Goal: Task Accomplishment & Management: Manage account settings

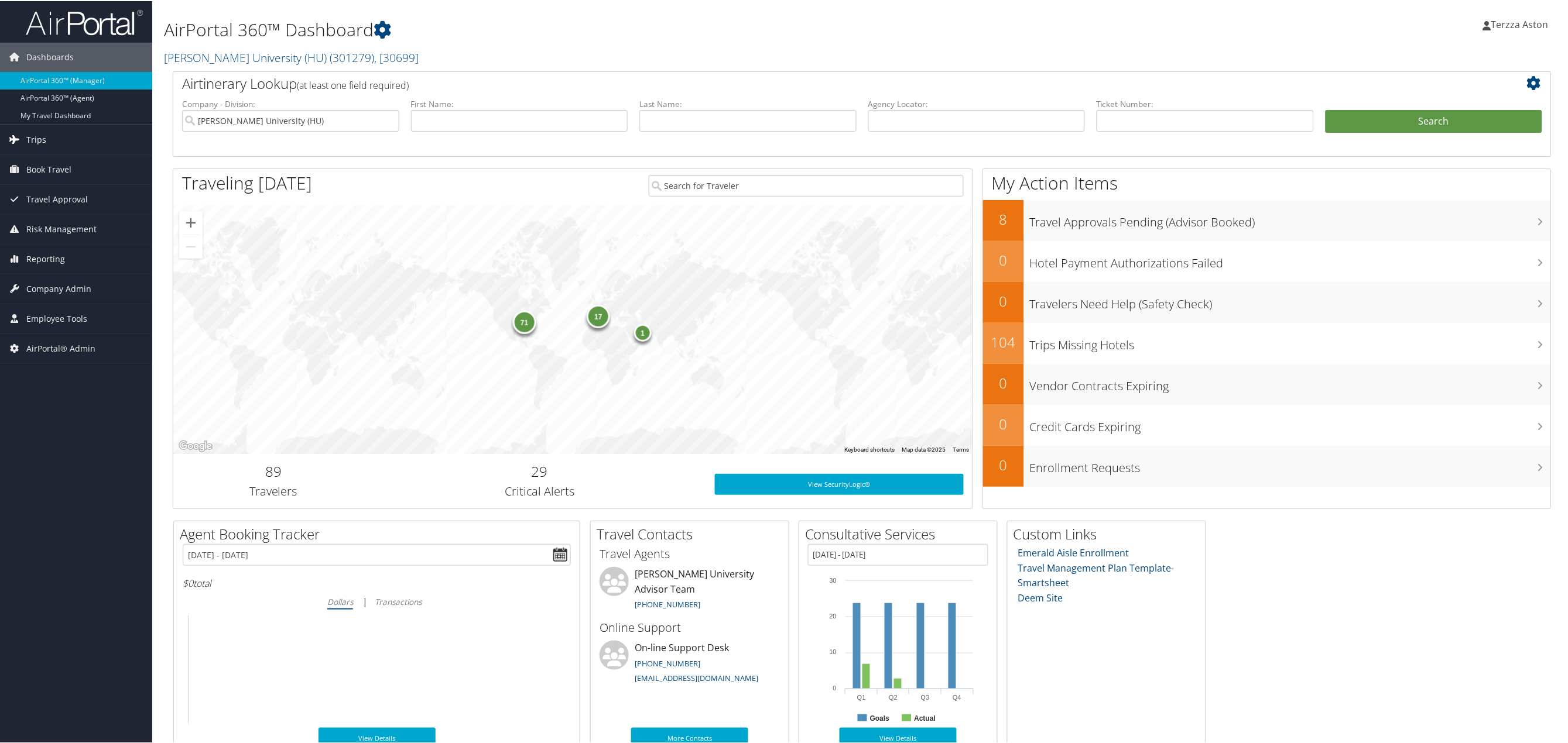
click at [38, 137] on span "Trips" at bounding box center [36, 139] width 20 height 30
click at [58, 160] on link "Airtinerary® Lookup" at bounding box center [76, 162] width 153 height 17
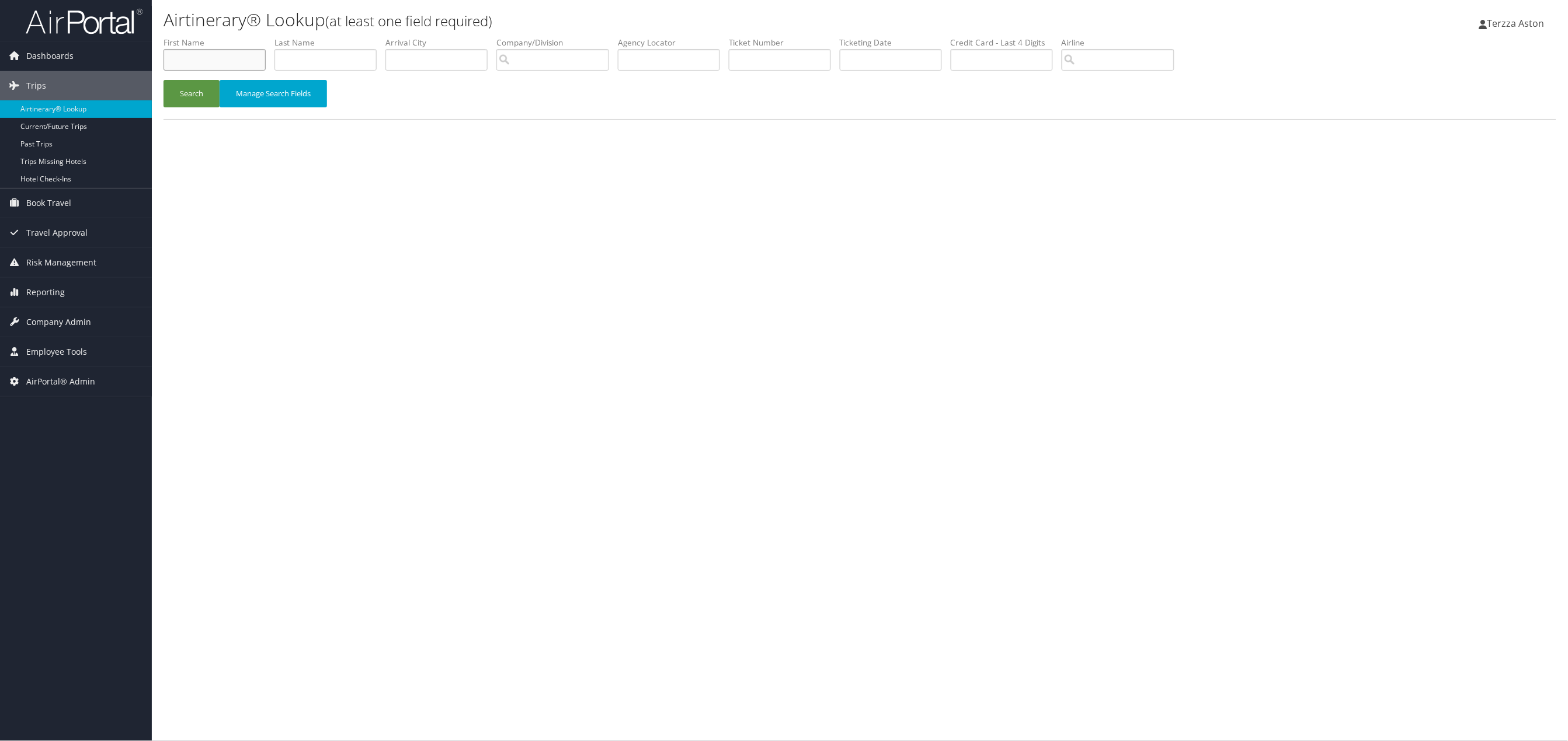
click at [182, 63] on input "text" at bounding box center [214, 59] width 102 height 22
type input "paula"
type input "castillo"
click at [184, 88] on button "Search" at bounding box center [191, 94] width 56 height 28
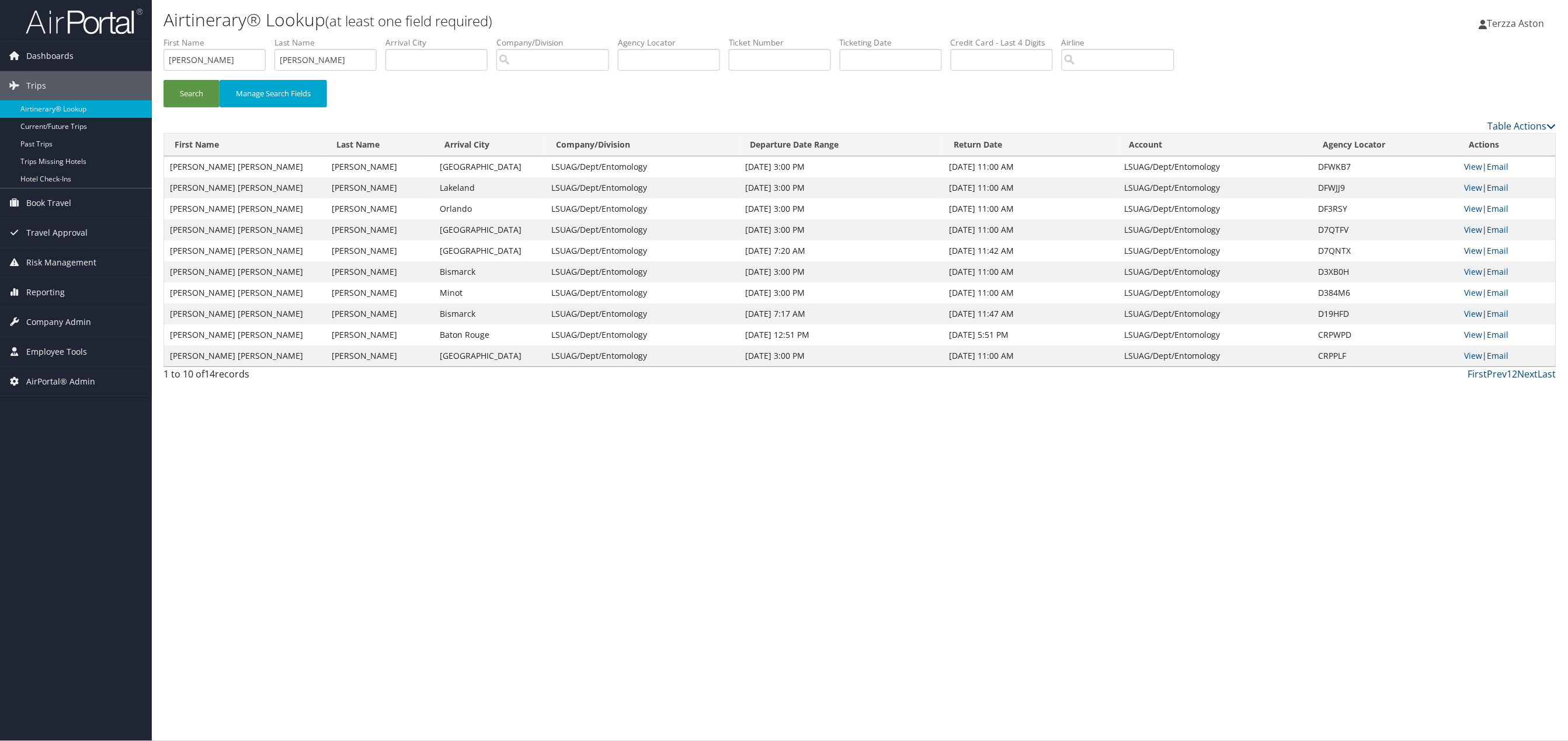
click at [1474, 253] on link "View" at bounding box center [1473, 250] width 18 height 11
click at [1468, 230] on link "View" at bounding box center [1473, 230] width 18 height 11
click at [1467, 207] on link "View" at bounding box center [1473, 209] width 18 height 11
click at [1470, 207] on link "View" at bounding box center [1473, 209] width 18 height 11
click at [1478, 184] on link "View" at bounding box center [1473, 187] width 18 height 11
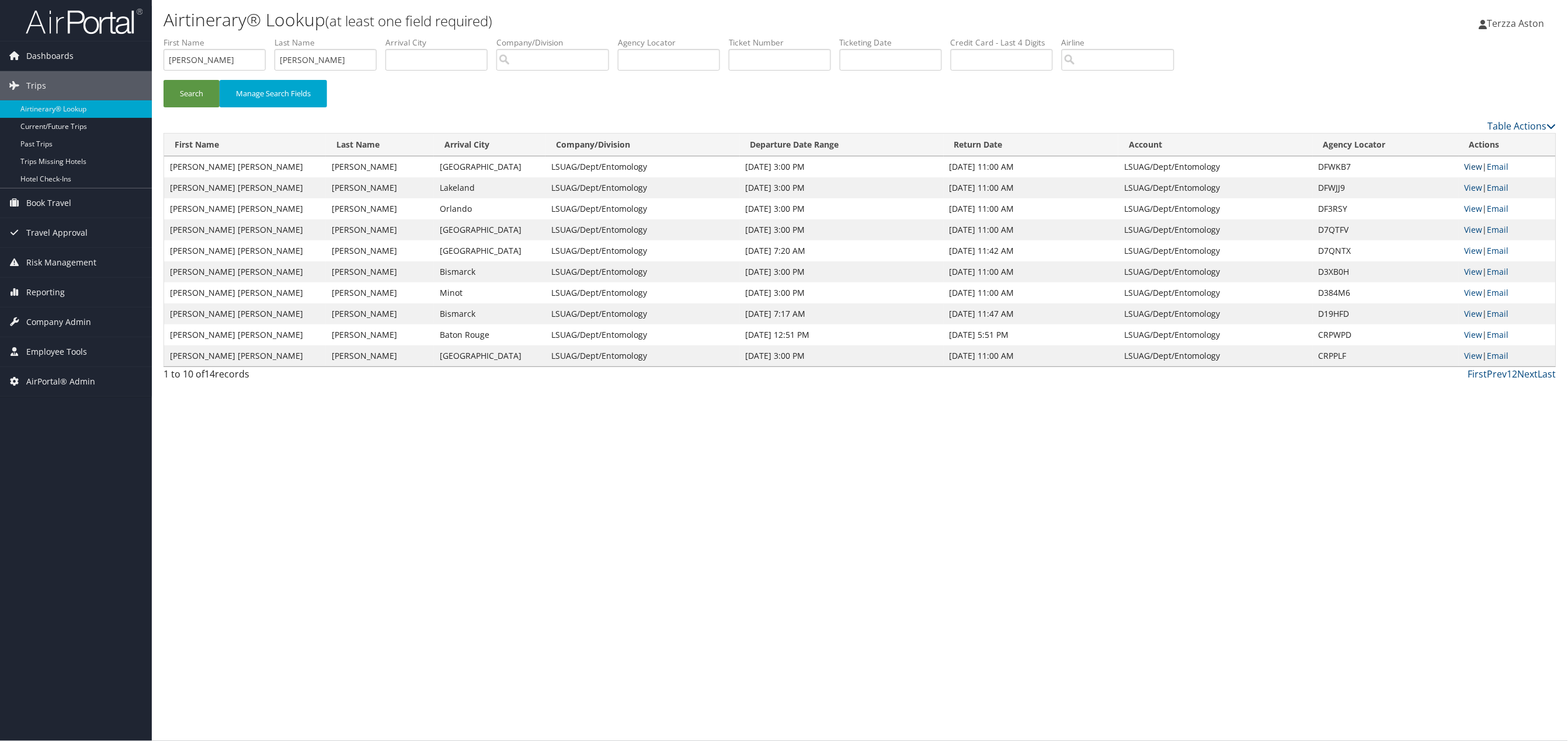
click at [1471, 167] on link "View" at bounding box center [1473, 166] width 18 height 11
click at [57, 328] on span "Company Admin" at bounding box center [58, 323] width 65 height 30
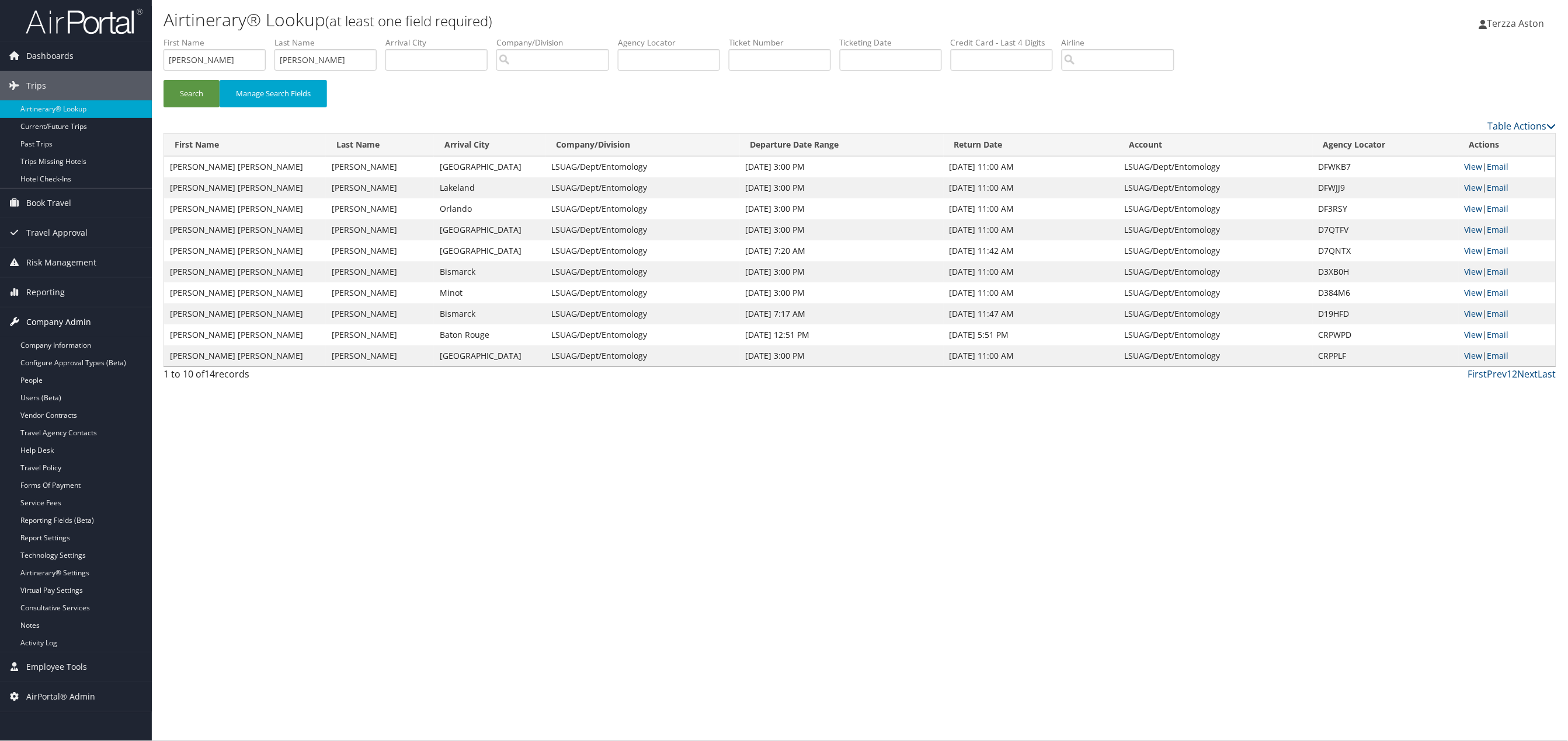
click at [70, 334] on span "Company Admin" at bounding box center [58, 323] width 65 height 30
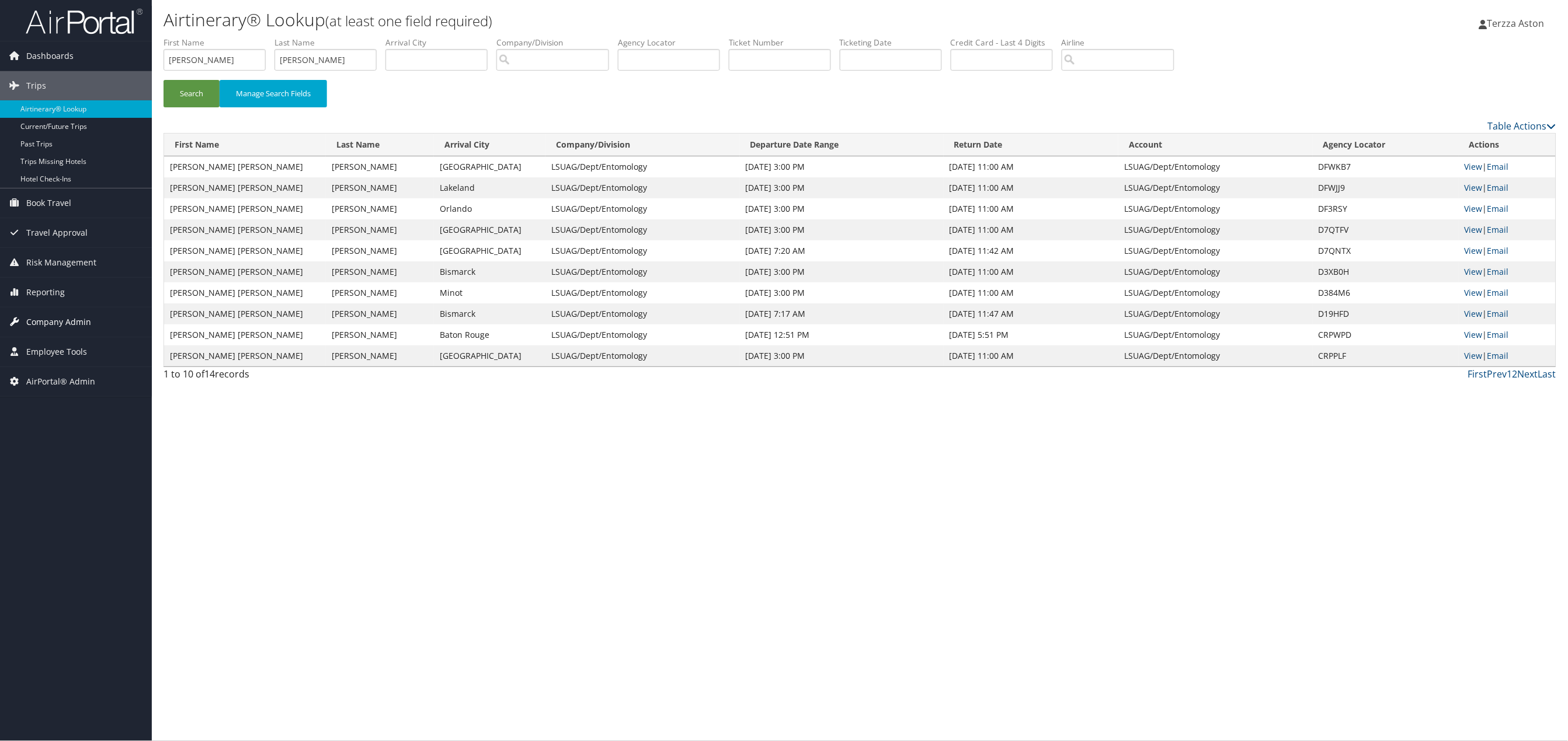
click at [68, 330] on span "Company Admin" at bounding box center [58, 323] width 65 height 30
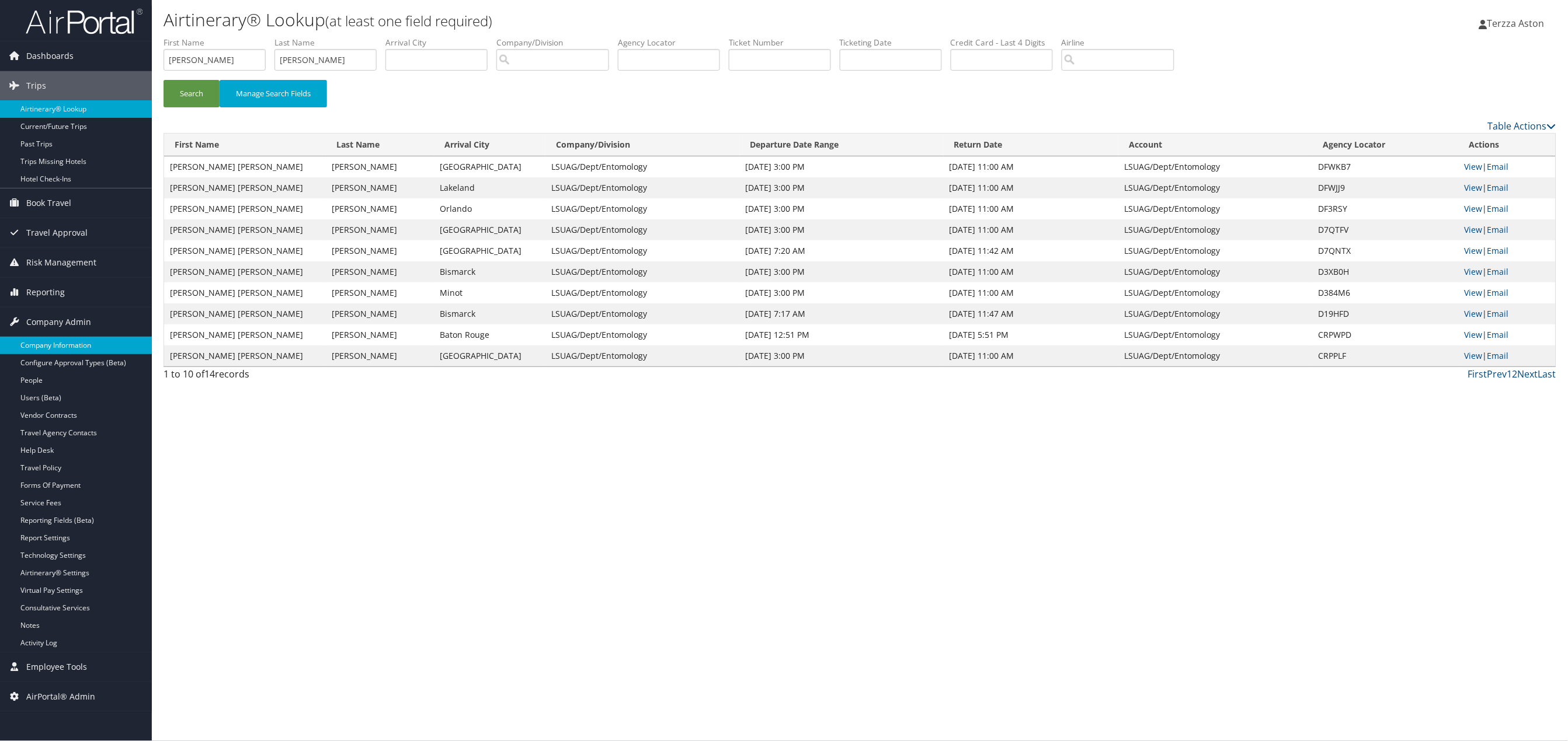
click at [64, 342] on link "Company Information" at bounding box center [76, 345] width 152 height 17
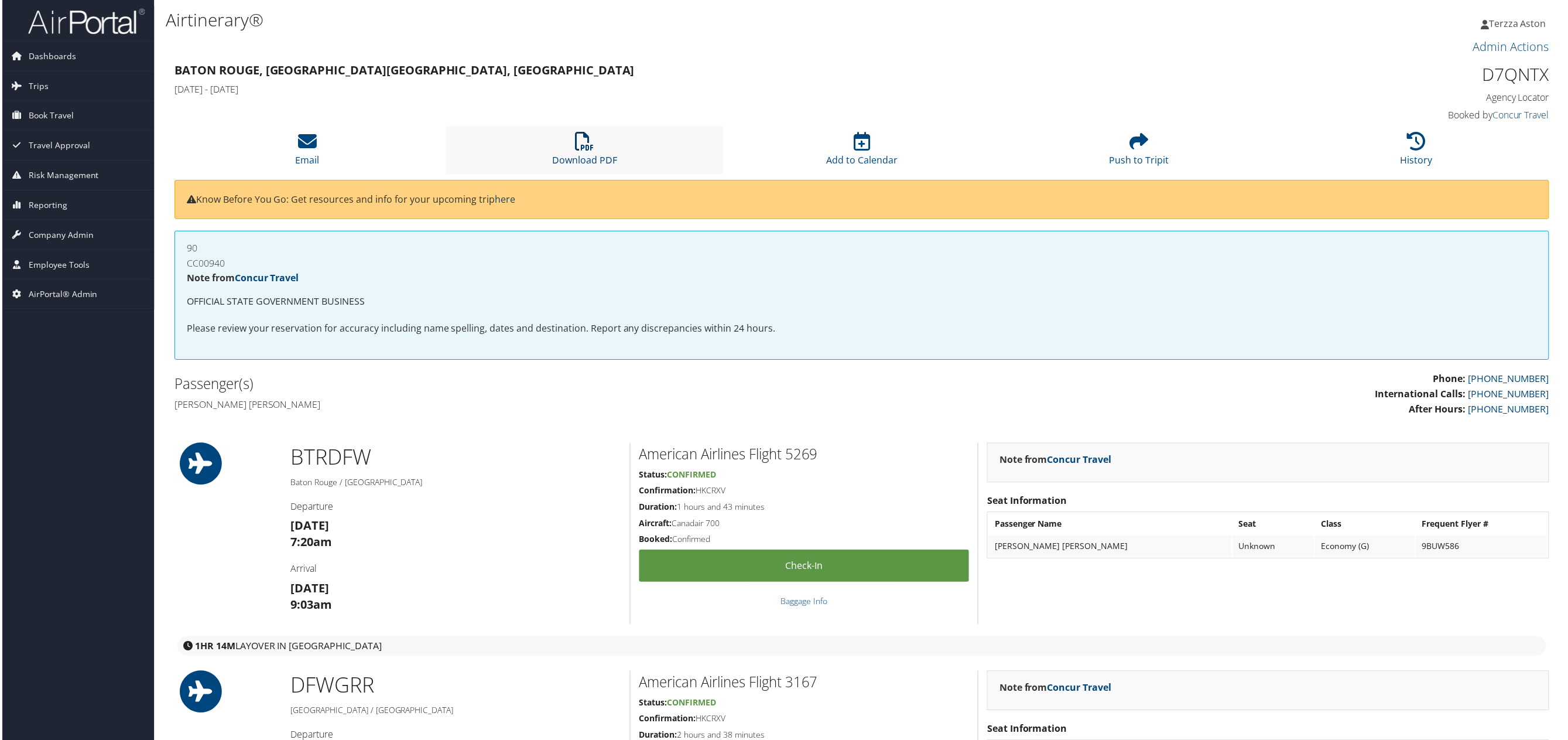
click at [585, 140] on icon at bounding box center [584, 141] width 18 height 18
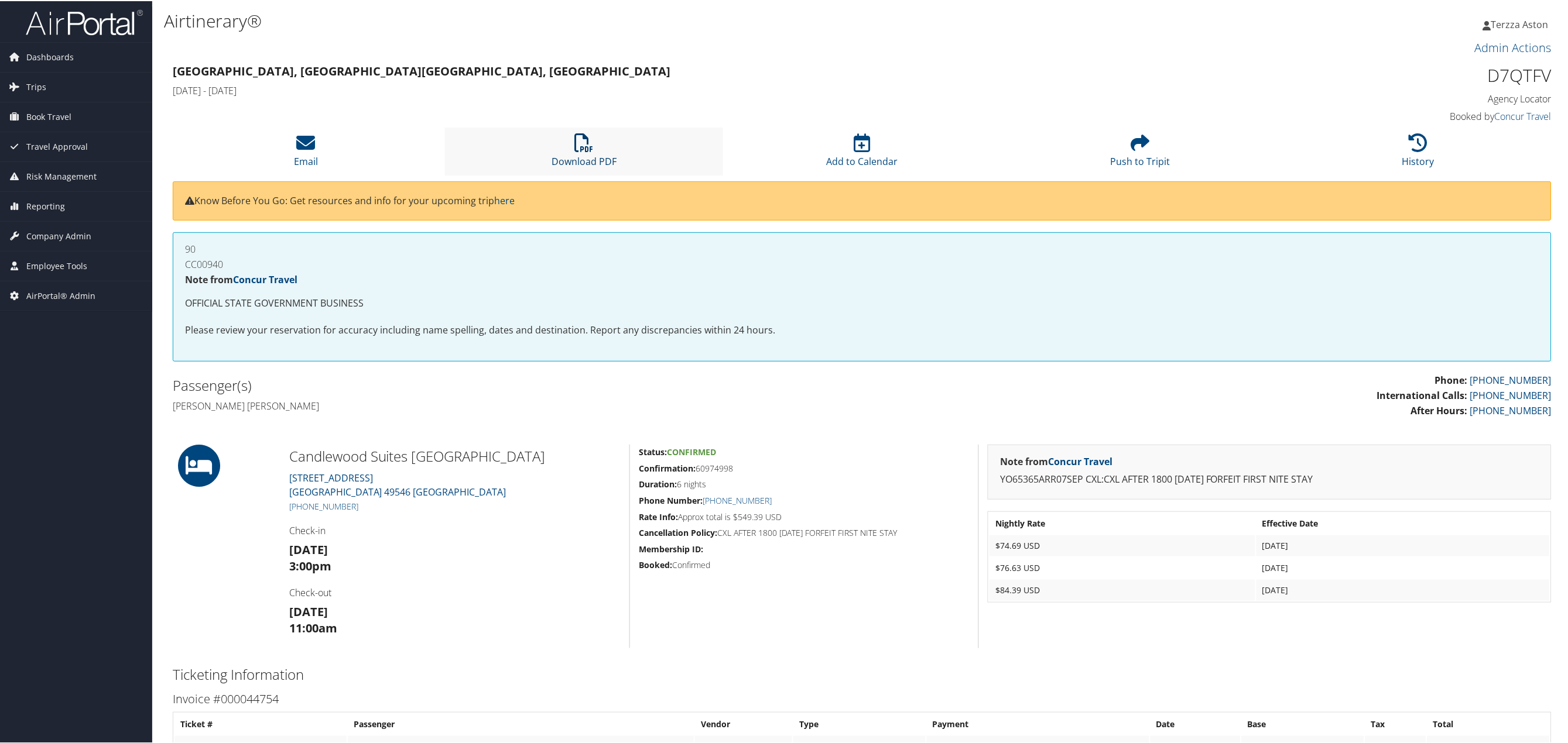
click at [576, 143] on icon at bounding box center [584, 141] width 18 height 18
click at [580, 136] on icon at bounding box center [584, 141] width 18 height 18
click at [575, 148] on icon at bounding box center [584, 141] width 18 height 18
click at [575, 145] on icon at bounding box center [584, 141] width 18 height 18
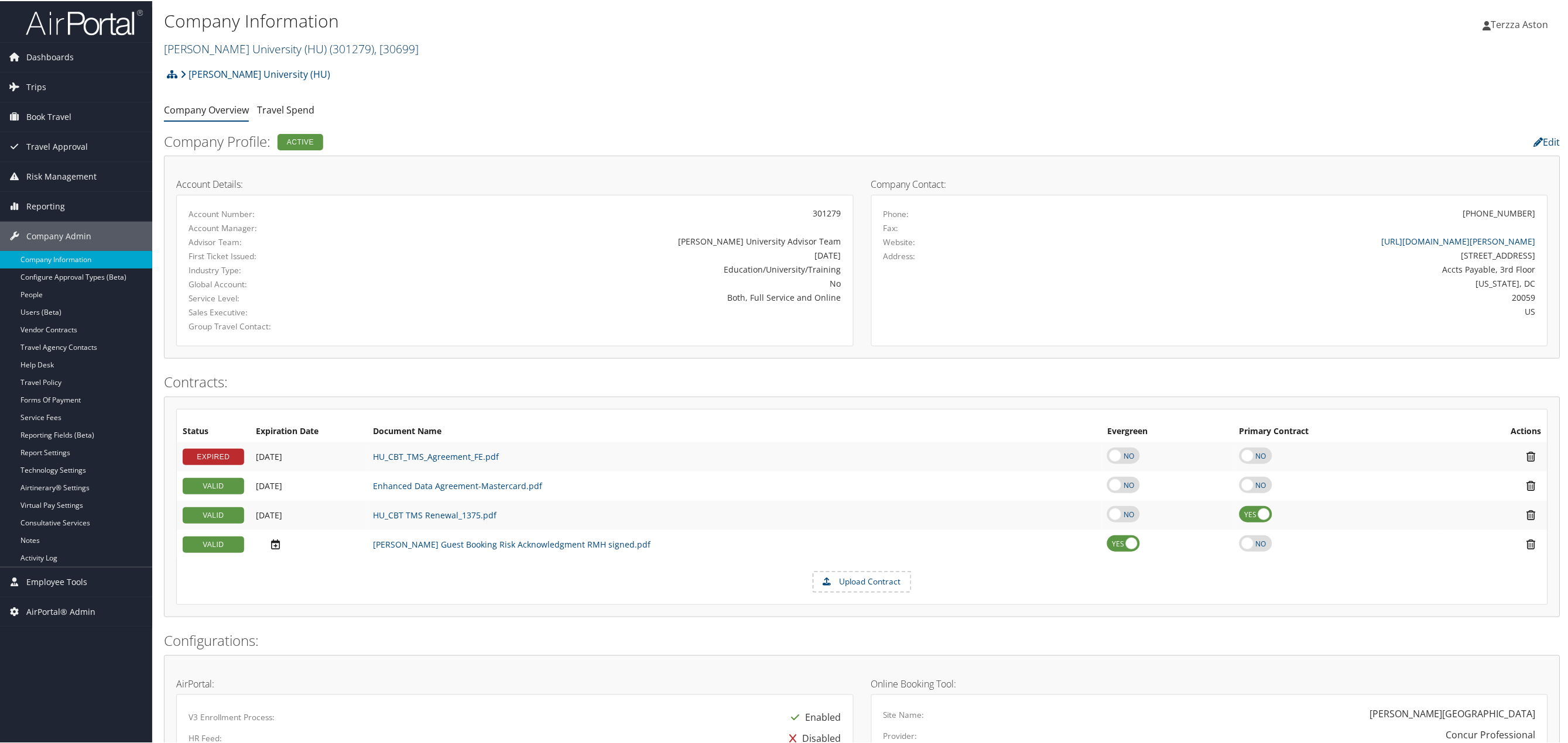
click at [229, 40] on link "[PERSON_NAME] University (HU) ( 301279 ) , [ 30699 ]" at bounding box center [291, 48] width 255 height 16
click at [213, 77] on input "search" at bounding box center [242, 69] width 154 height 22
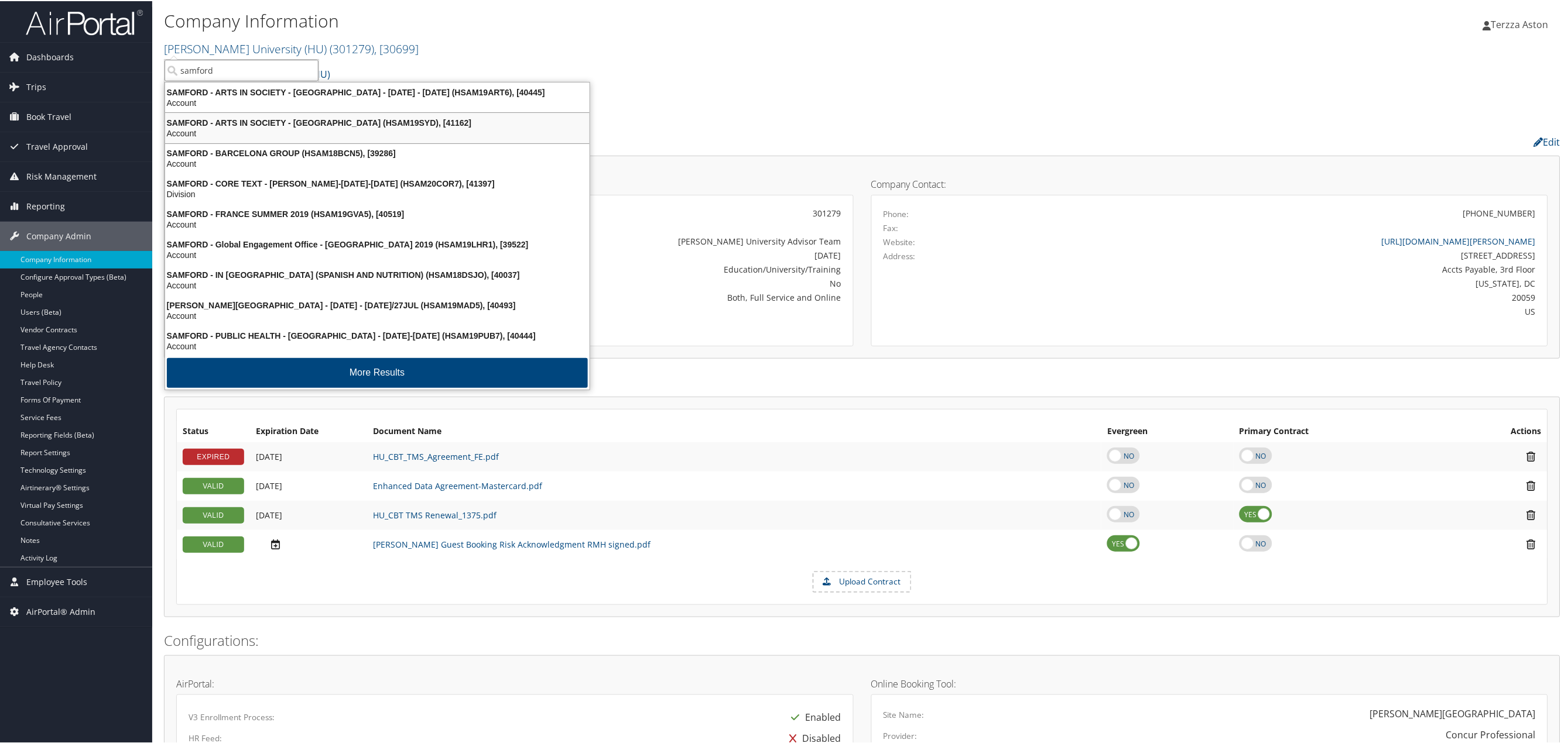
type input "samford"
click at [716, 67] on div "Howard University (HU) Account Structure Howard University (HU) (301279) ACTIVE…" at bounding box center [862, 77] width 1397 height 31
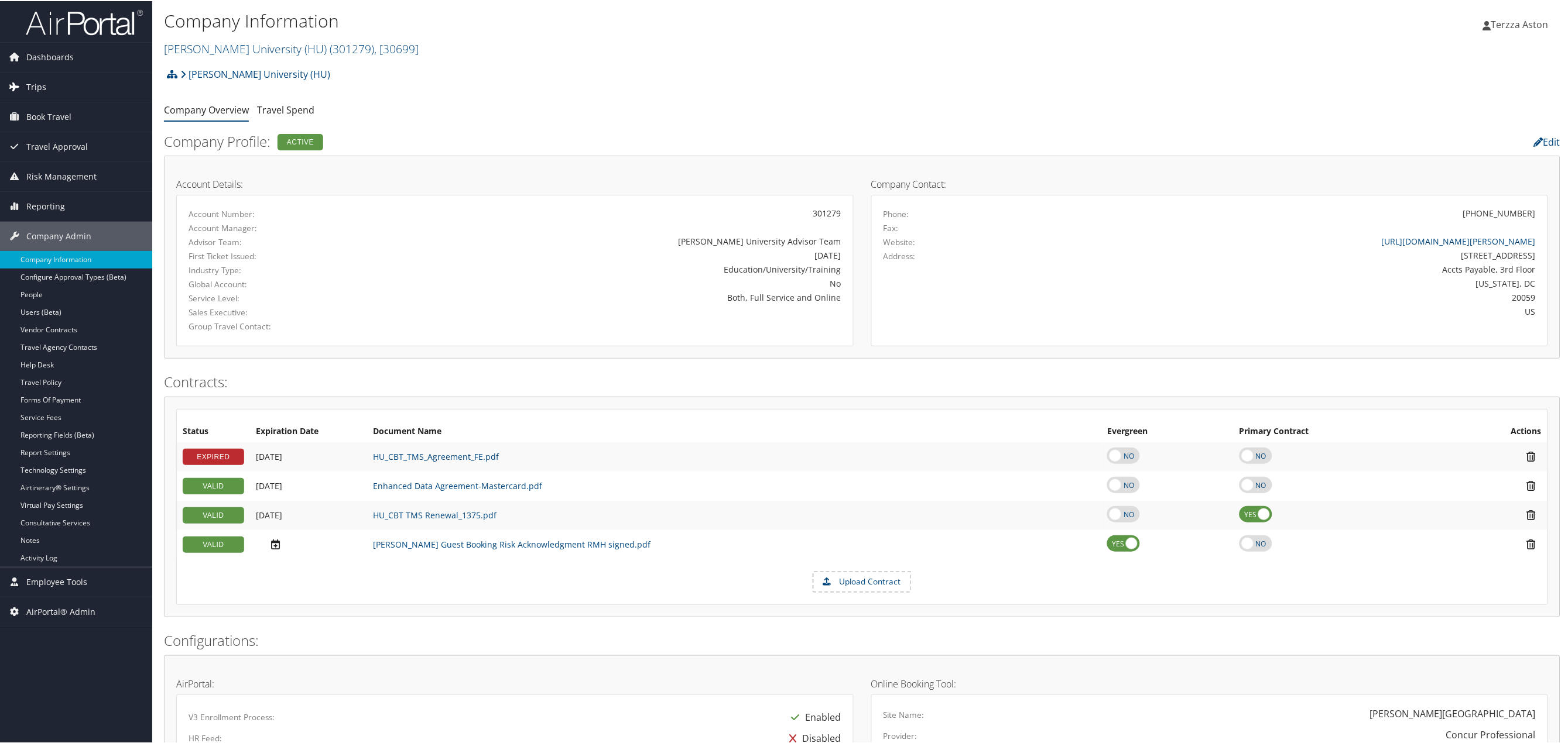
click at [34, 87] on span "Trips" at bounding box center [36, 86] width 20 height 30
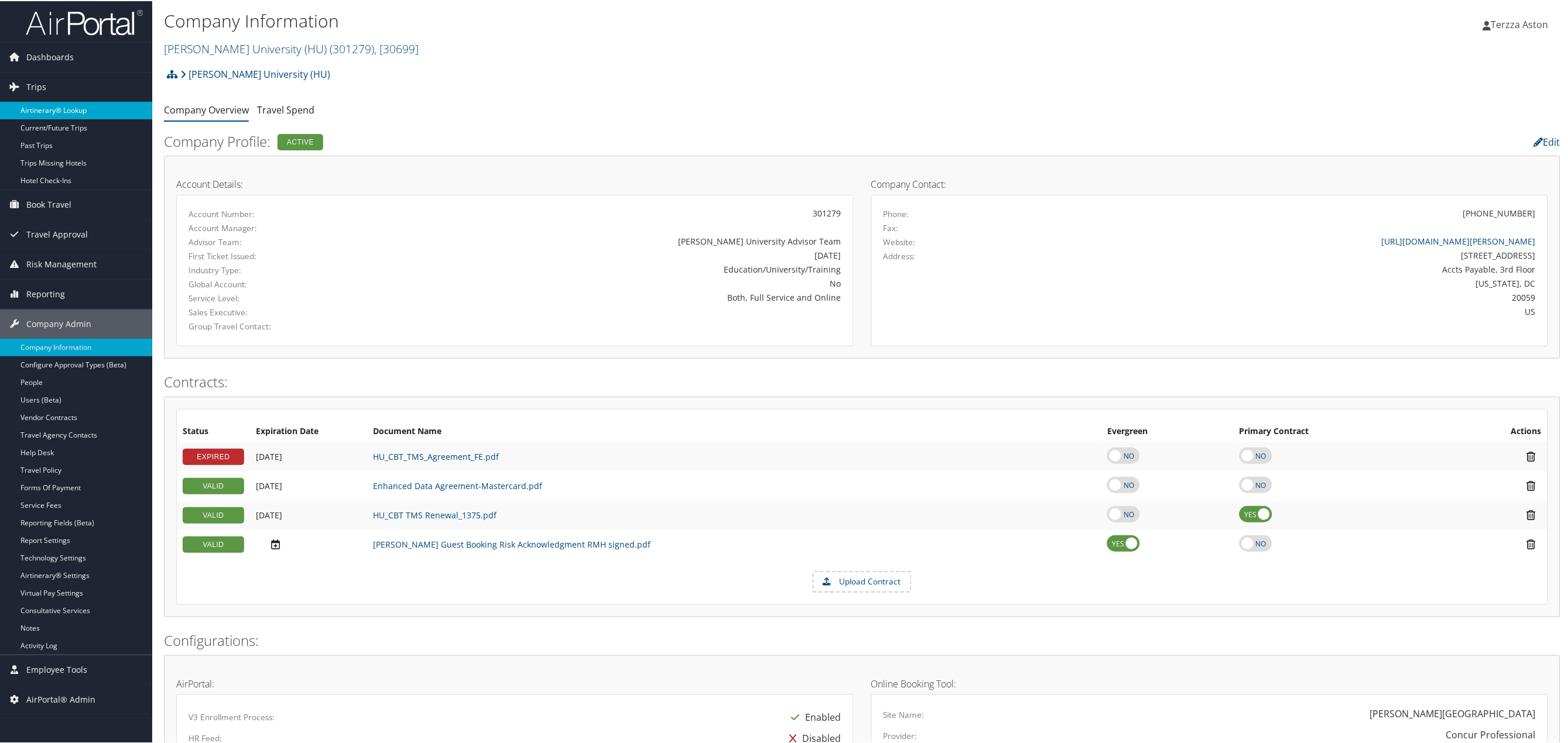
click at [59, 112] on link "Airtinerary® Lookup" at bounding box center [76, 109] width 153 height 17
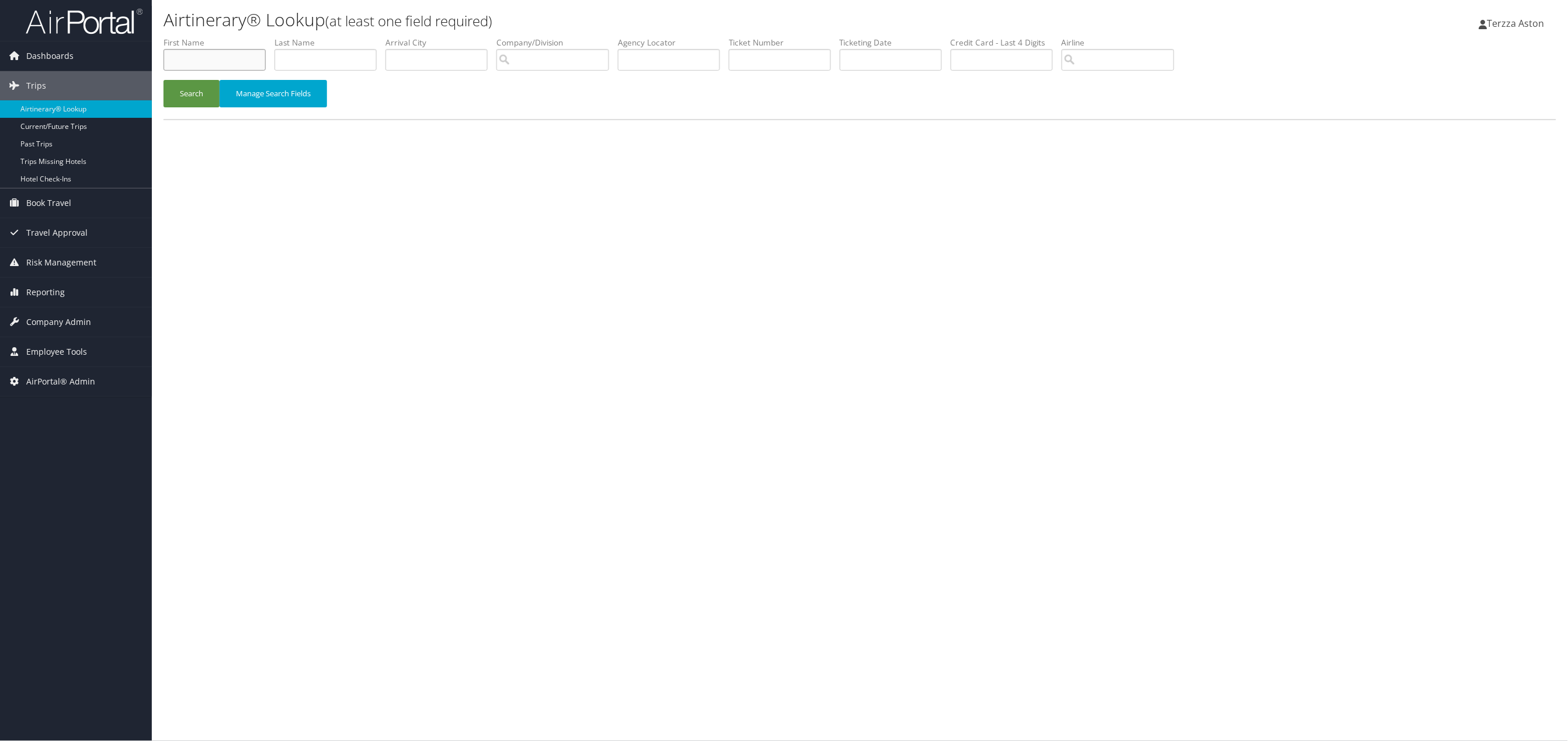
click at [178, 52] on input "text" at bounding box center [214, 59] width 102 height 22
type input "kloe"
type input "cargo"
click at [164, 80] on button "Search" at bounding box center [191, 94] width 56 height 28
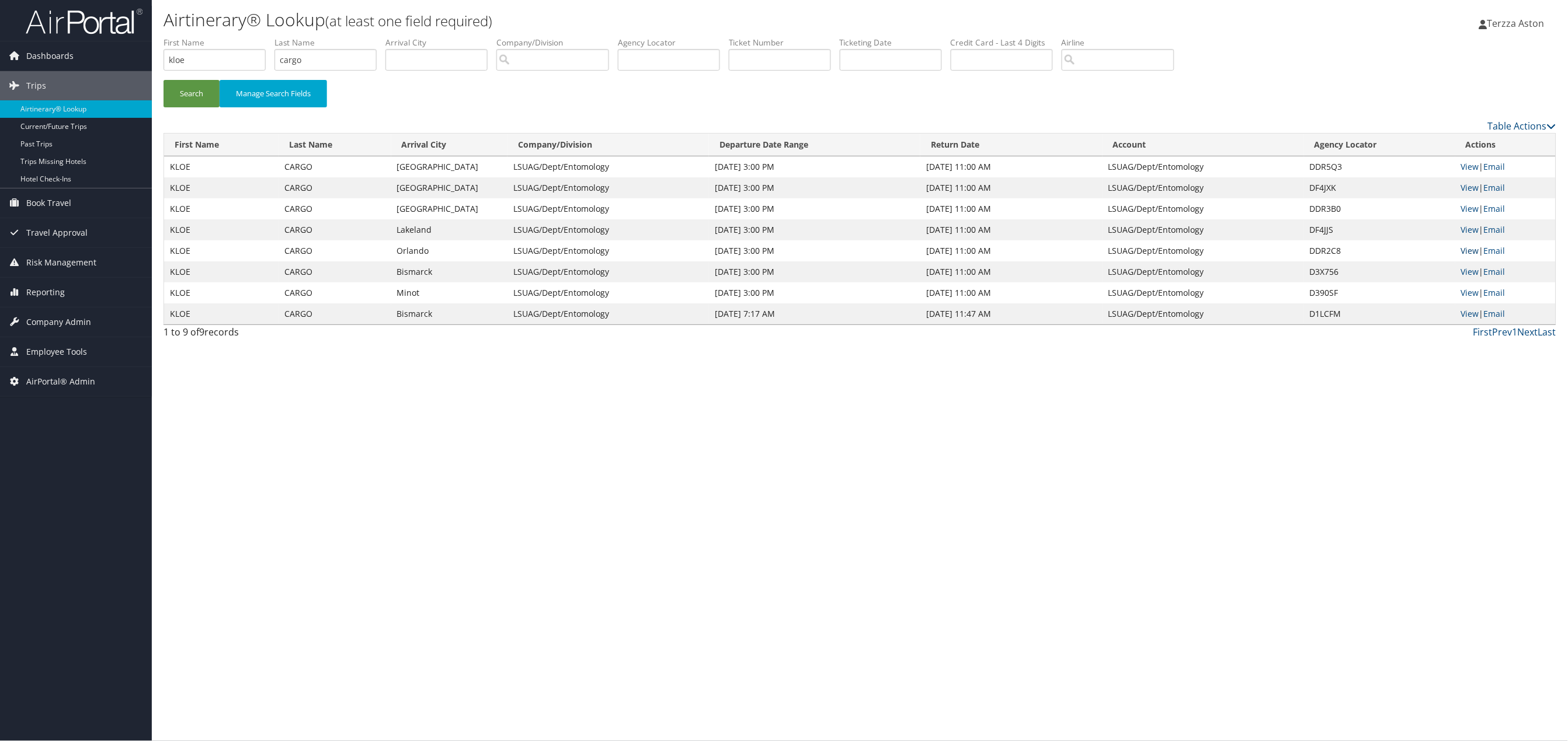
click at [1466, 253] on link "View" at bounding box center [1470, 250] width 18 height 11
click at [1471, 227] on link "View" at bounding box center [1470, 230] width 18 height 11
click at [1467, 210] on link "View" at bounding box center [1470, 209] width 18 height 11
click at [1468, 187] on link "View" at bounding box center [1470, 187] width 18 height 11
click at [1470, 169] on link "View" at bounding box center [1470, 166] width 18 height 11
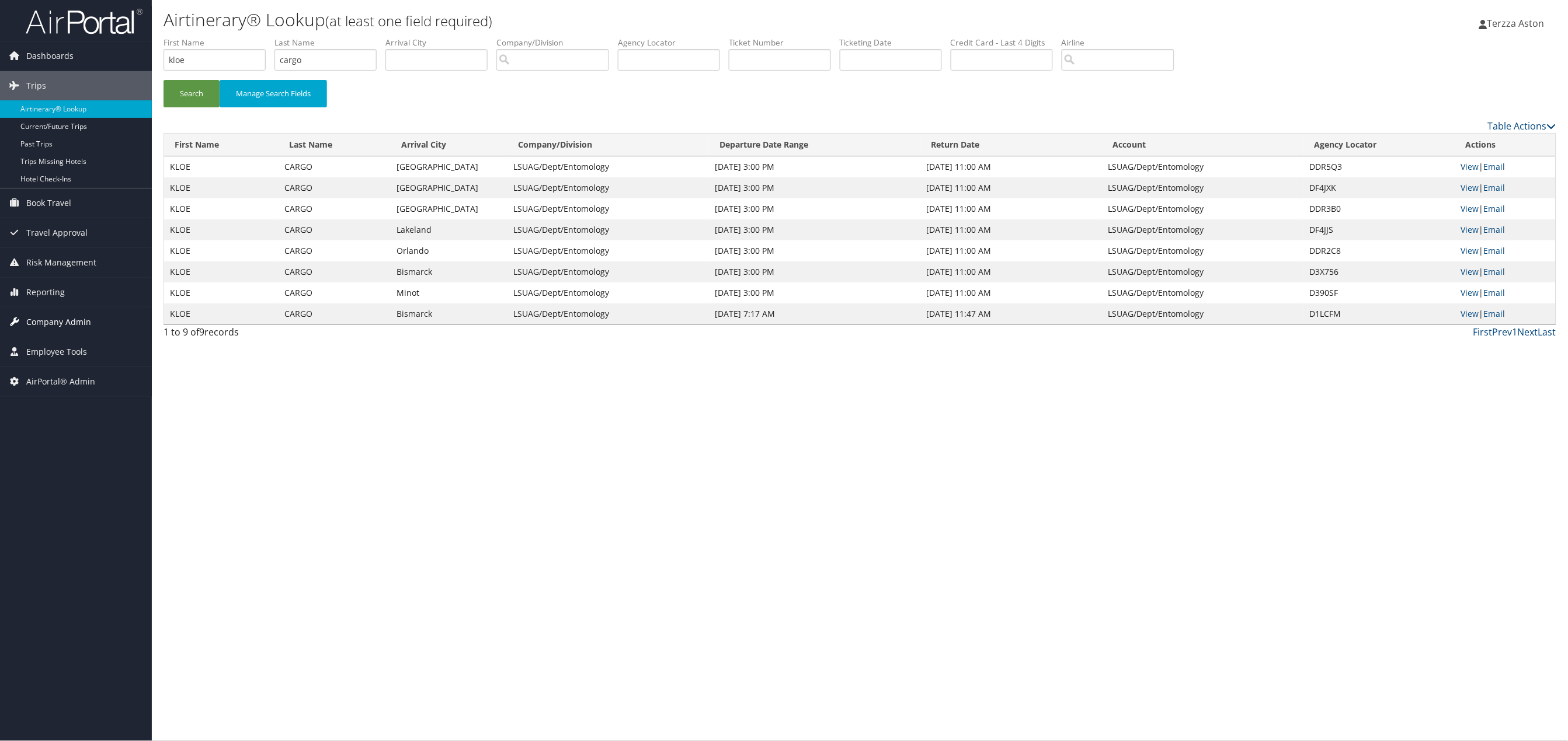
click at [47, 328] on span "Company Admin" at bounding box center [58, 323] width 65 height 30
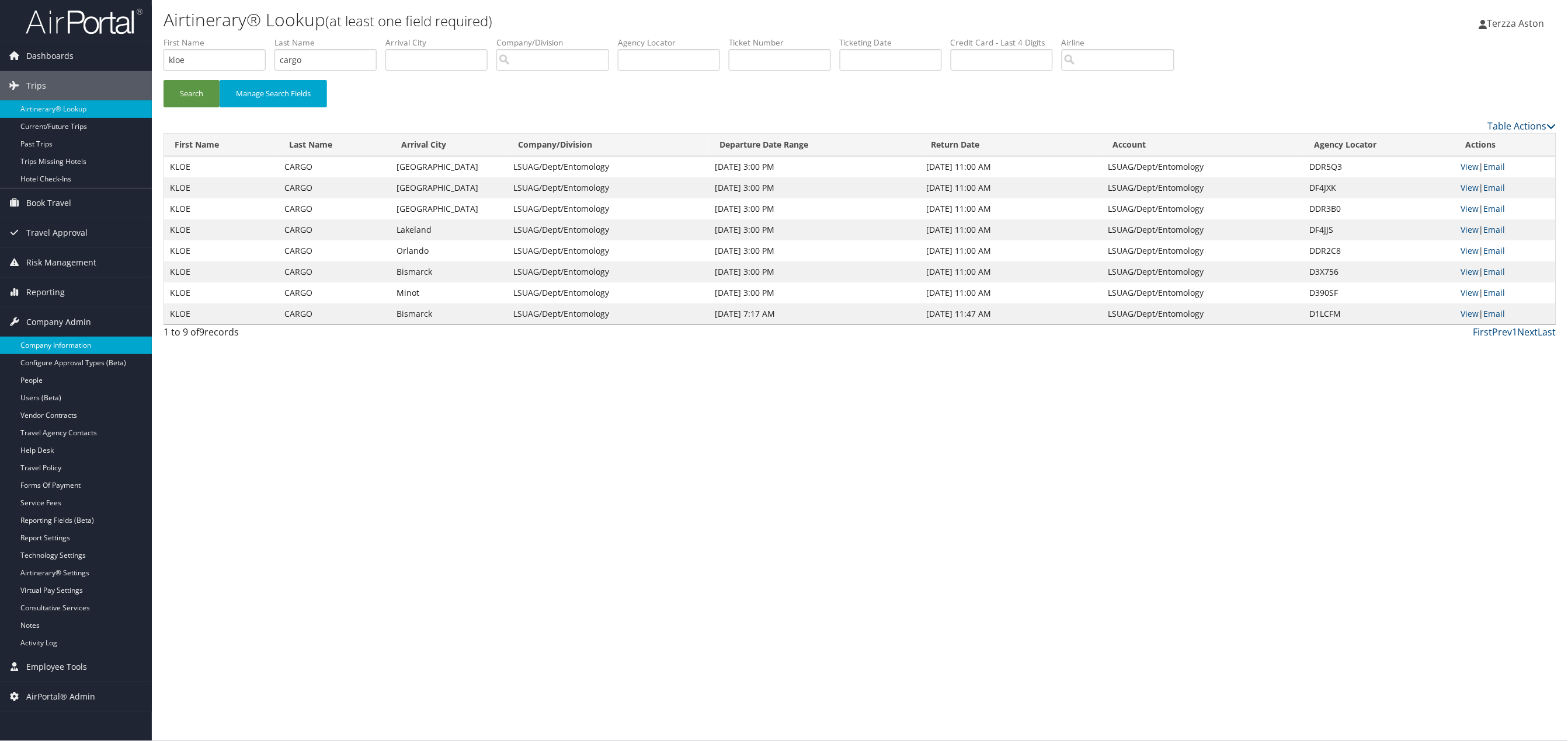
click at [48, 348] on link "Company Information" at bounding box center [76, 345] width 152 height 17
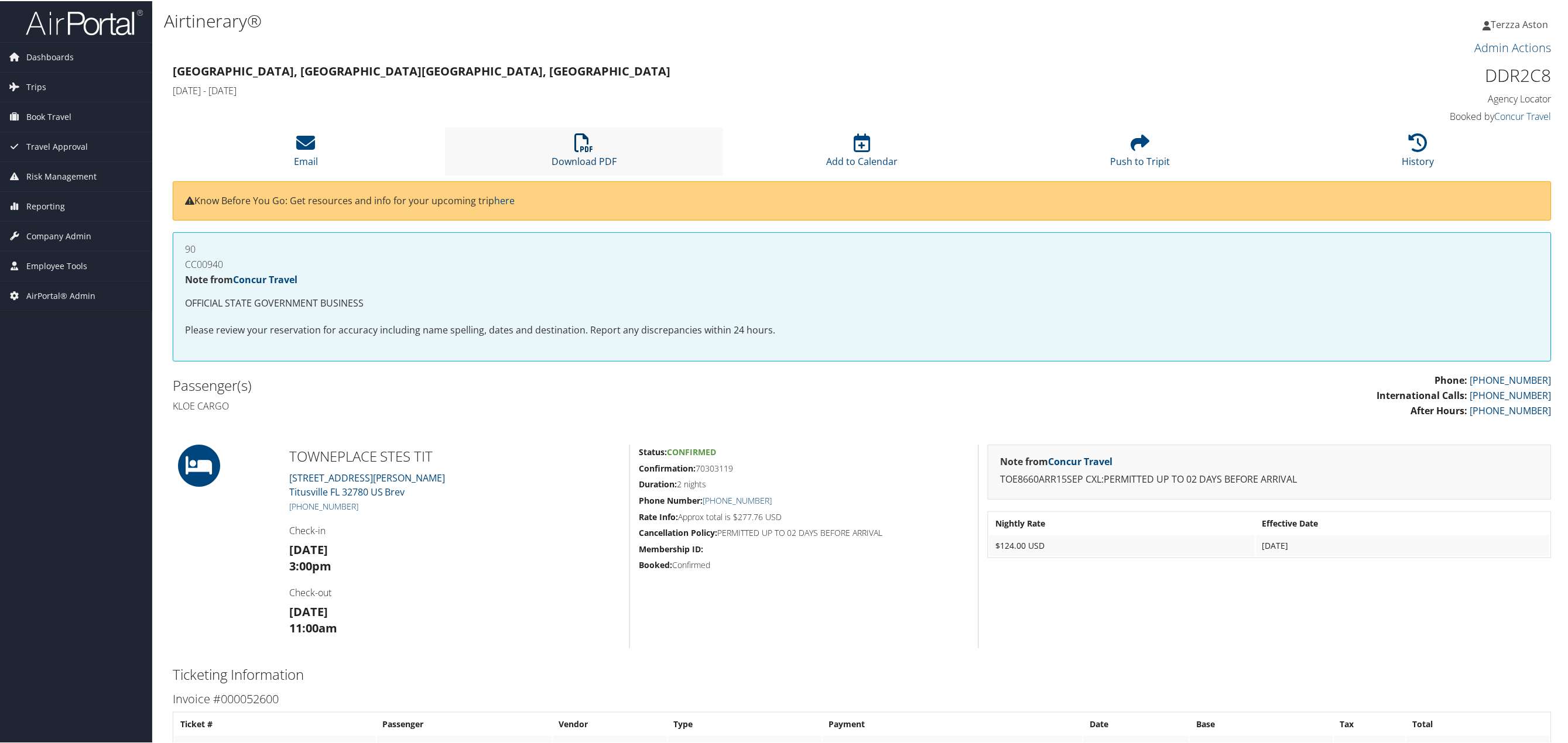
click at [579, 145] on icon at bounding box center [584, 141] width 18 height 18
click at [572, 145] on li "Download PDF" at bounding box center [584, 150] width 278 height 47
click at [569, 153] on li "Download PDF" at bounding box center [584, 150] width 278 height 47
click at [569, 129] on li "Download PDF" at bounding box center [584, 150] width 278 height 47
click at [585, 137] on icon at bounding box center [584, 141] width 18 height 18
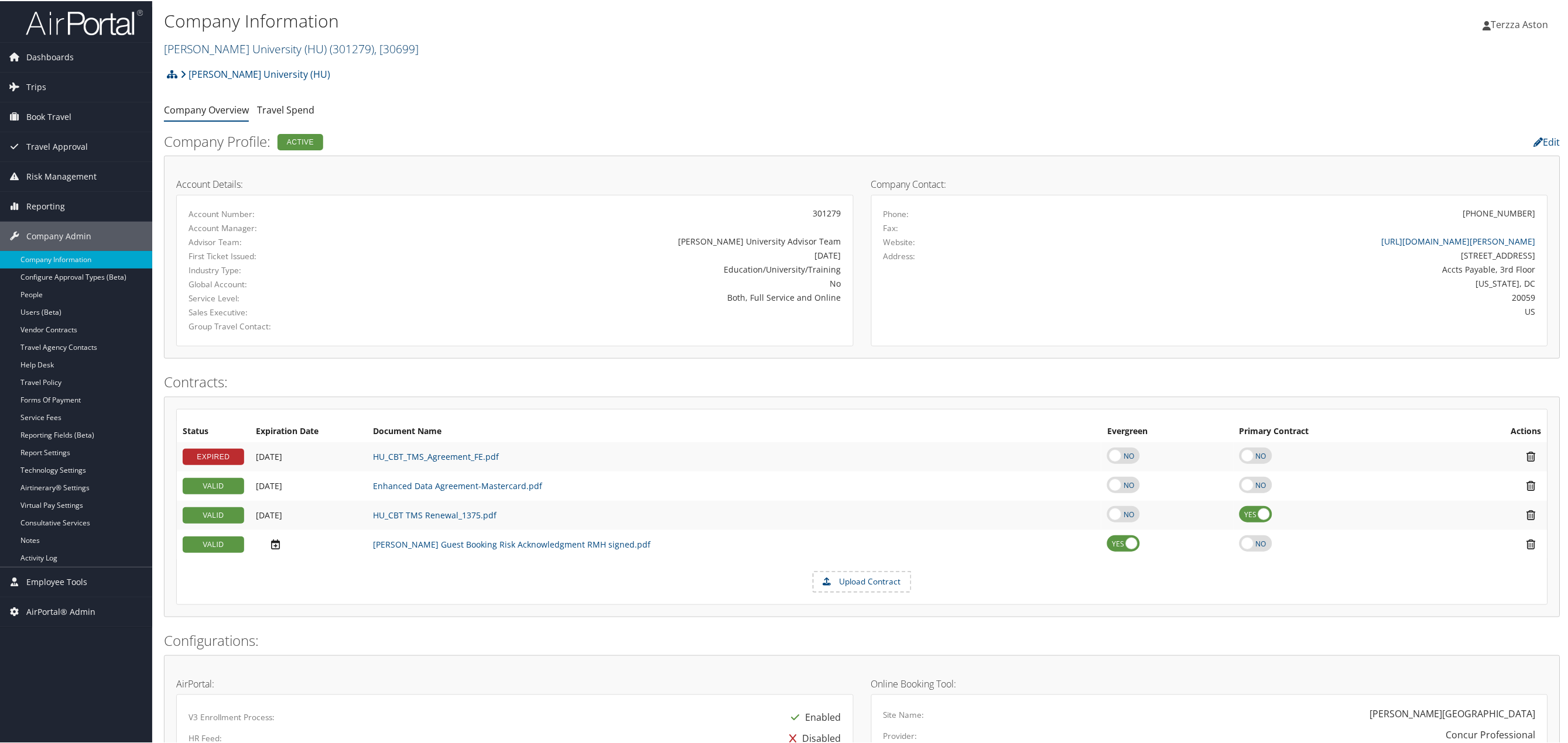
click at [193, 47] on link "[PERSON_NAME] University (HU) ( 301279 ) , [ 30699 ]" at bounding box center [291, 48] width 255 height 16
click at [199, 71] on input "search" at bounding box center [242, 69] width 154 height 22
type input "mountainlan"
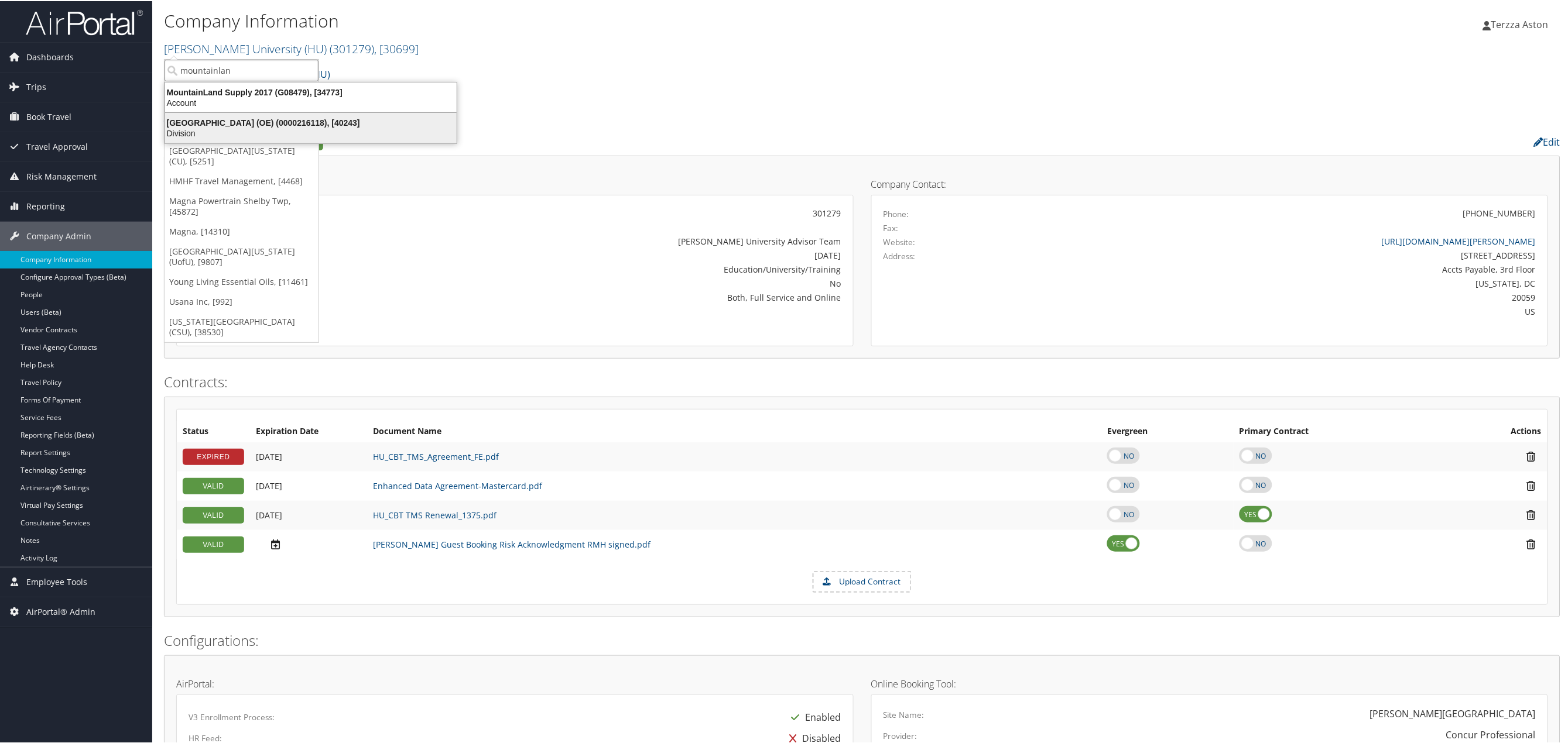
click at [220, 114] on div "Mountainland Technical College (OE) (0000216118), [40243] Division" at bounding box center [311, 126] width 288 height 27
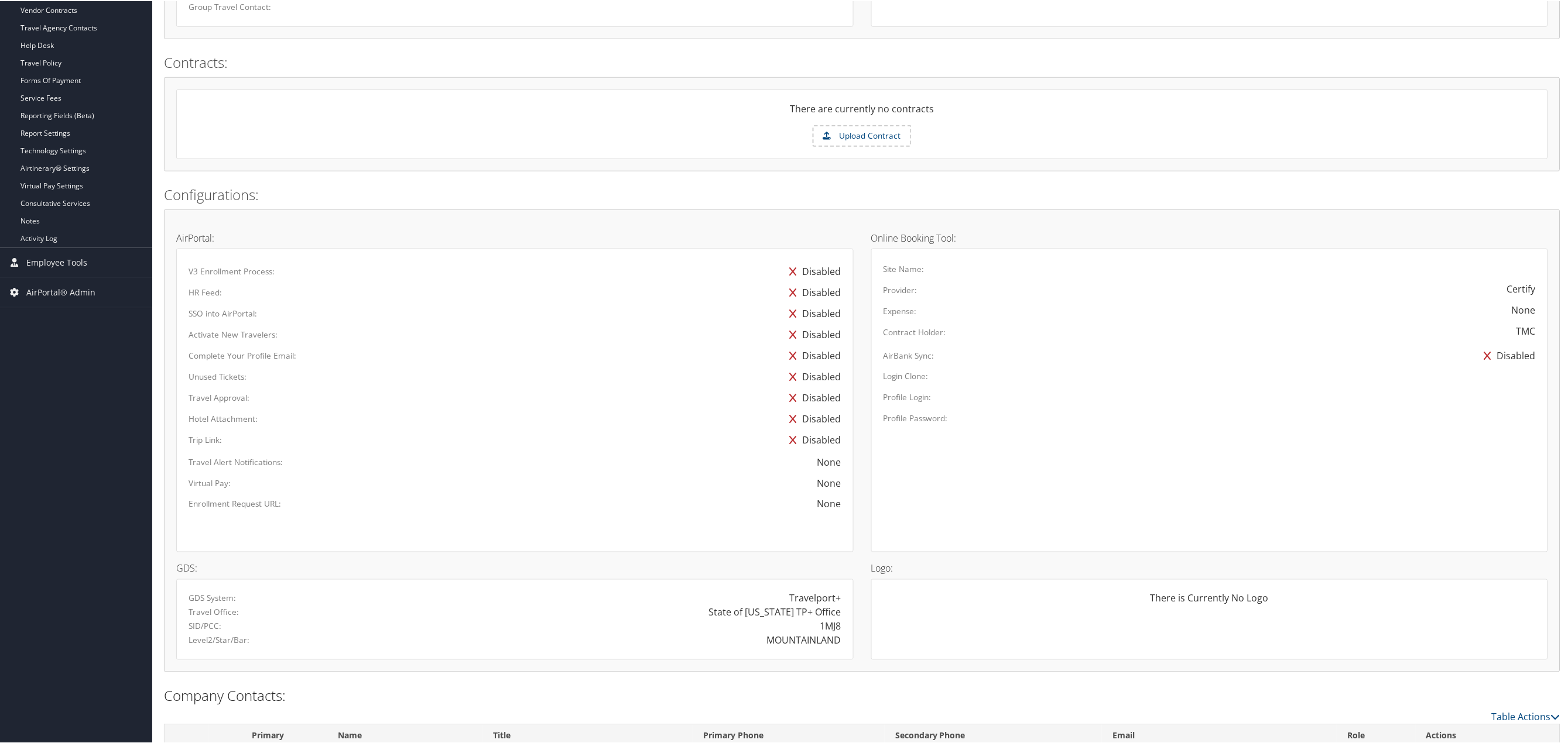
scroll to position [374, 0]
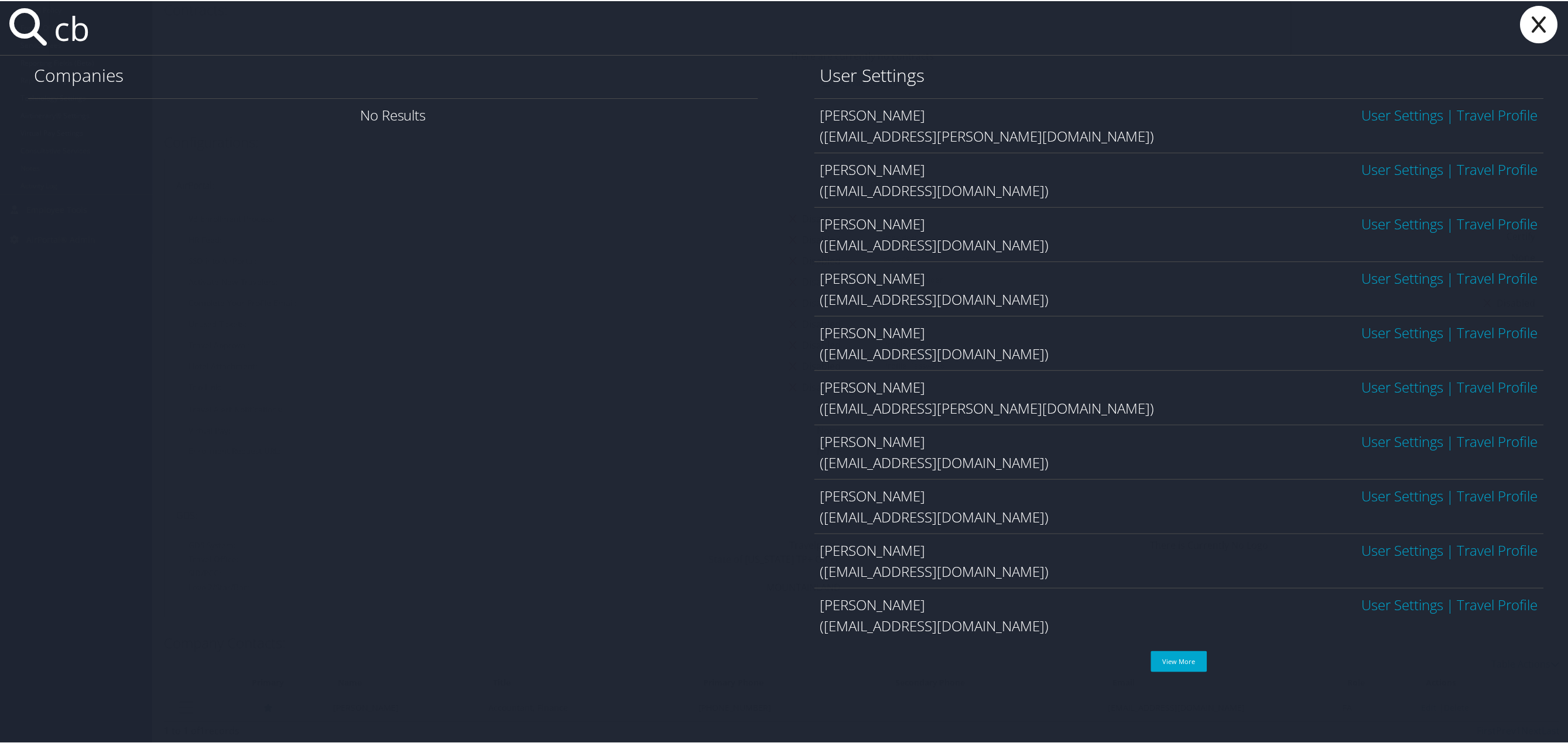
type input "c"
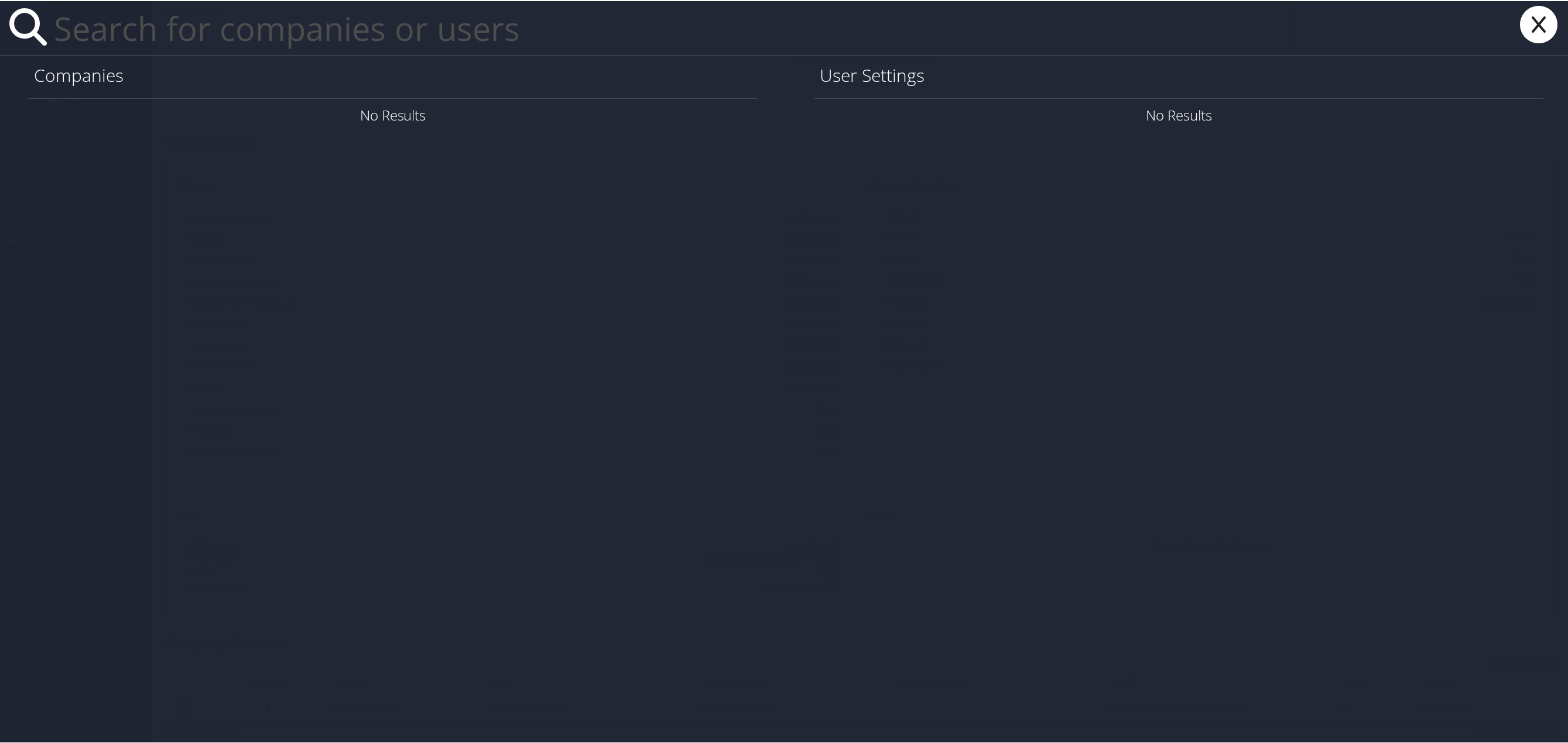
click at [1530, 23] on icon at bounding box center [1540, 23] width 47 height 37
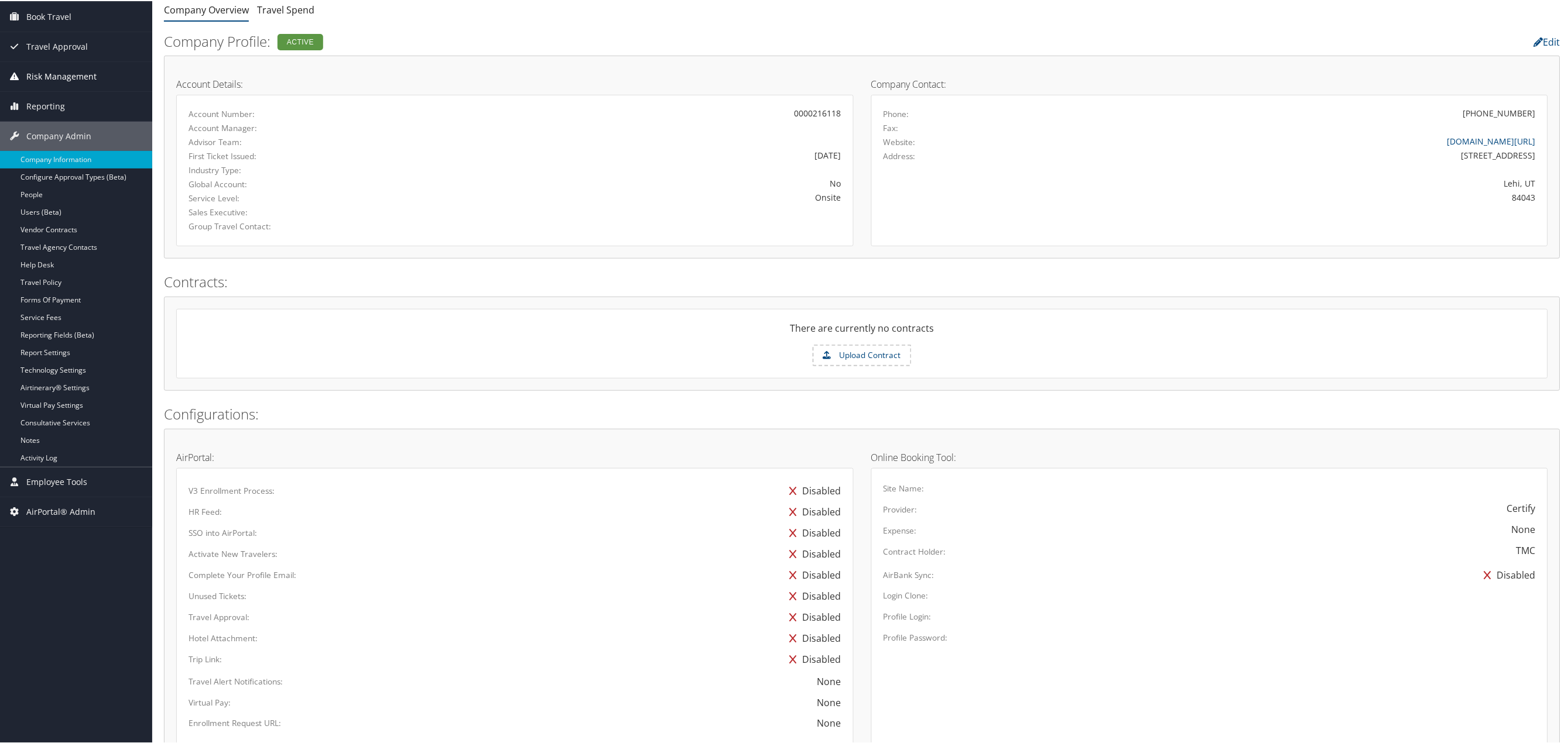
scroll to position [0, 0]
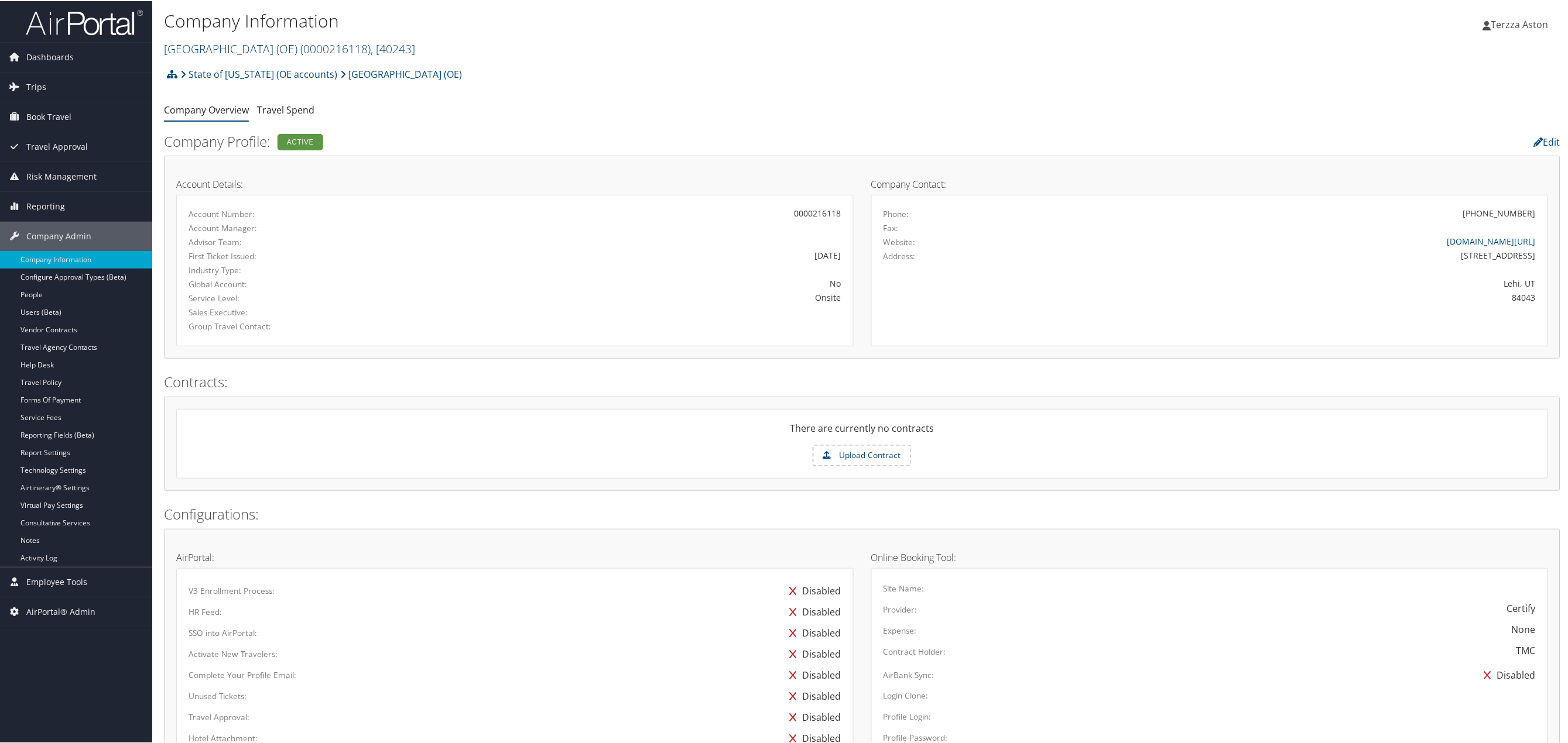
click at [225, 45] on link "Mountainland Technical College (OE) ( 0000216118 ) , [ 40243 ]" at bounding box center [290, 48] width 251 height 16
click at [222, 65] on input "search" at bounding box center [242, 69] width 154 height 22
type input "nice"
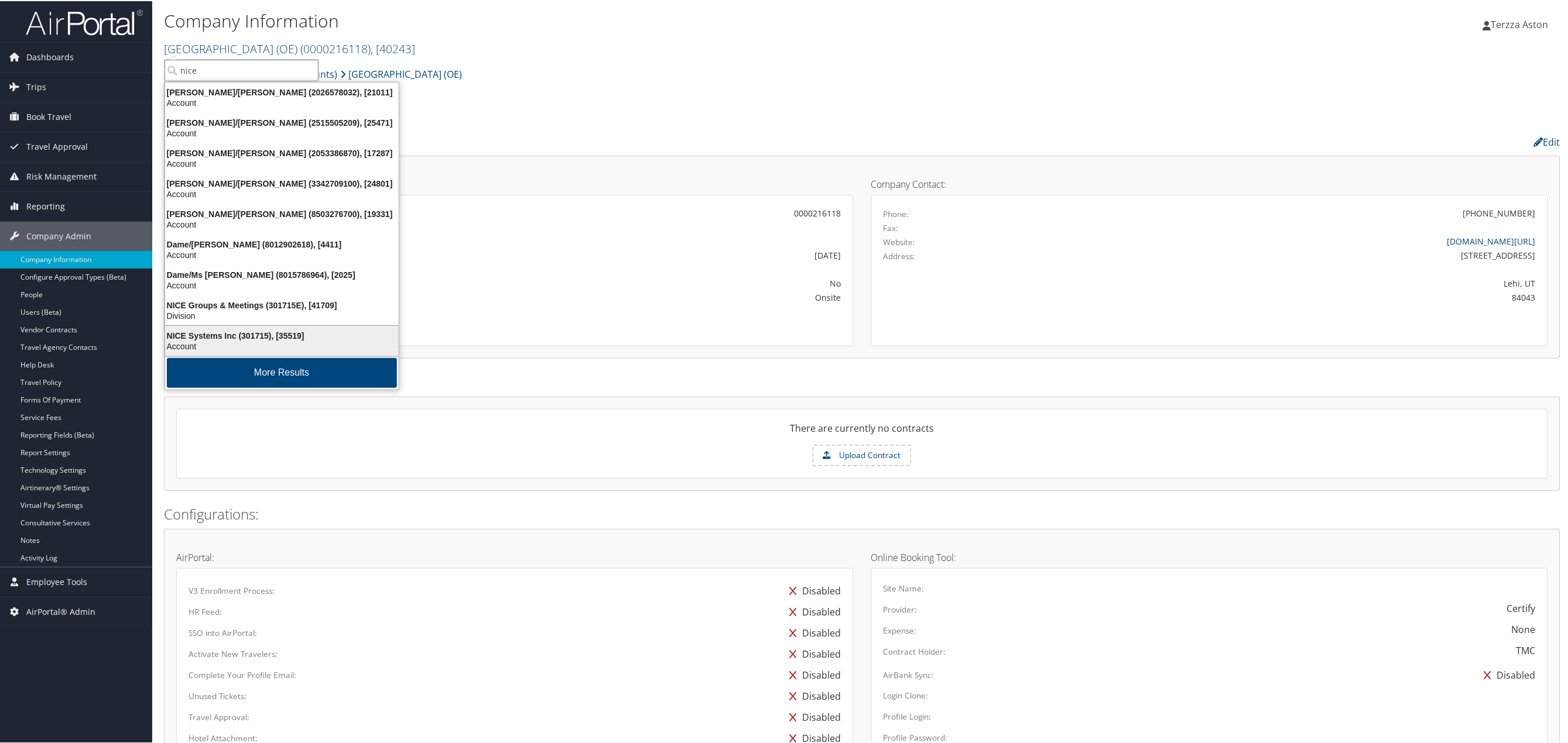
click at [211, 331] on div "NICE Systems Inc (301715), [35519]" at bounding box center [282, 335] width 248 height 10
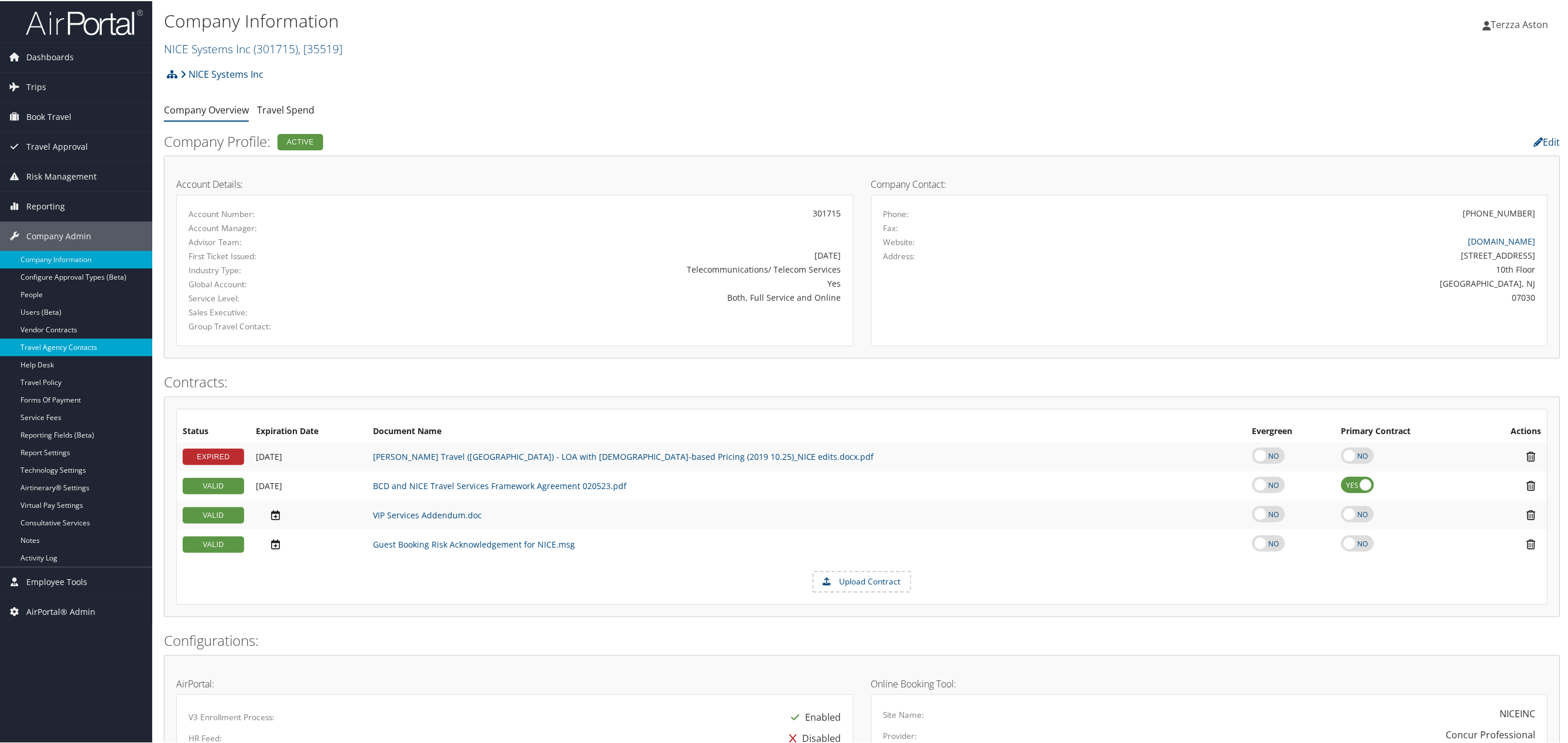
click at [69, 347] on link "Travel Agency Contacts" at bounding box center [76, 346] width 153 height 17
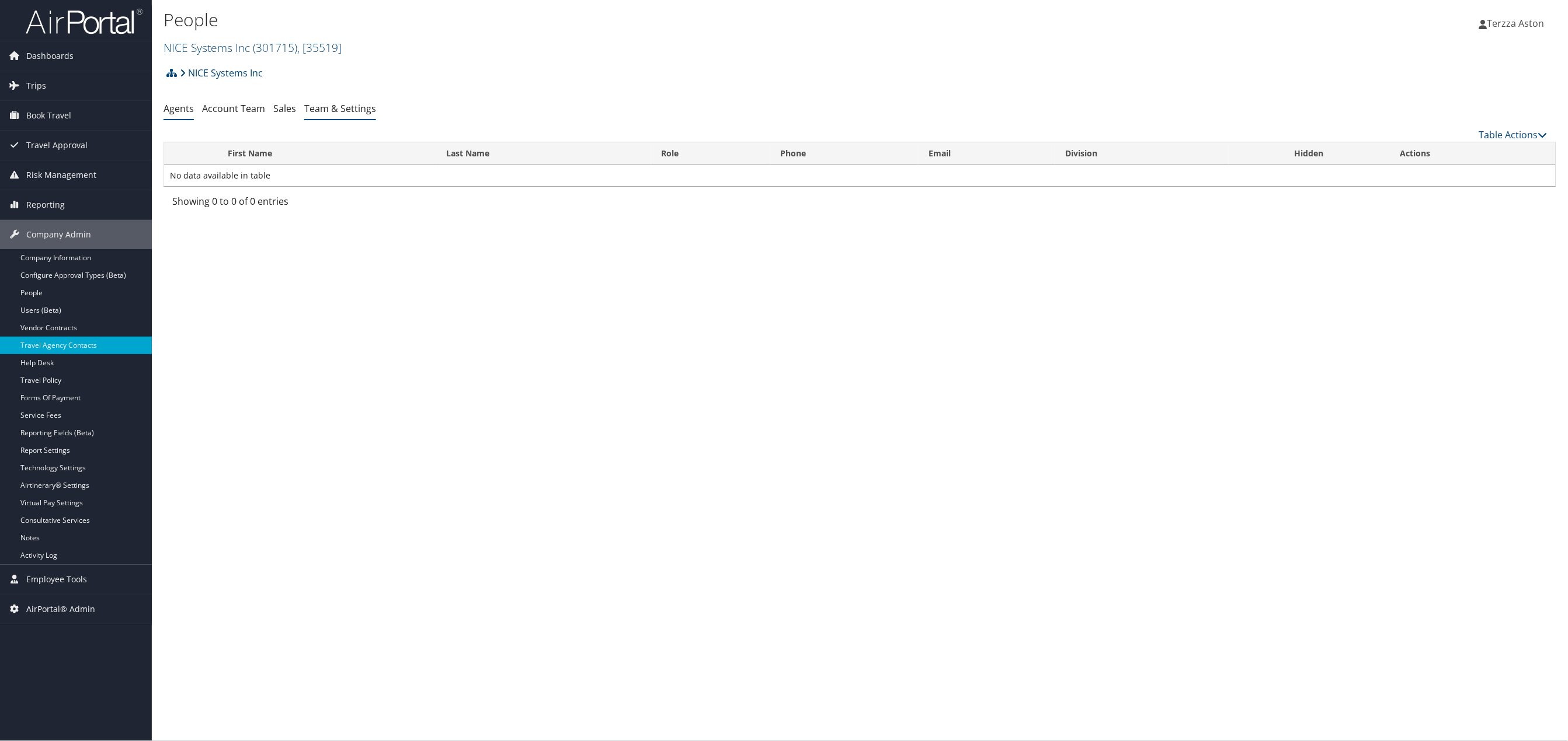
click at [354, 107] on link "Team & Settings" at bounding box center [340, 108] width 72 height 13
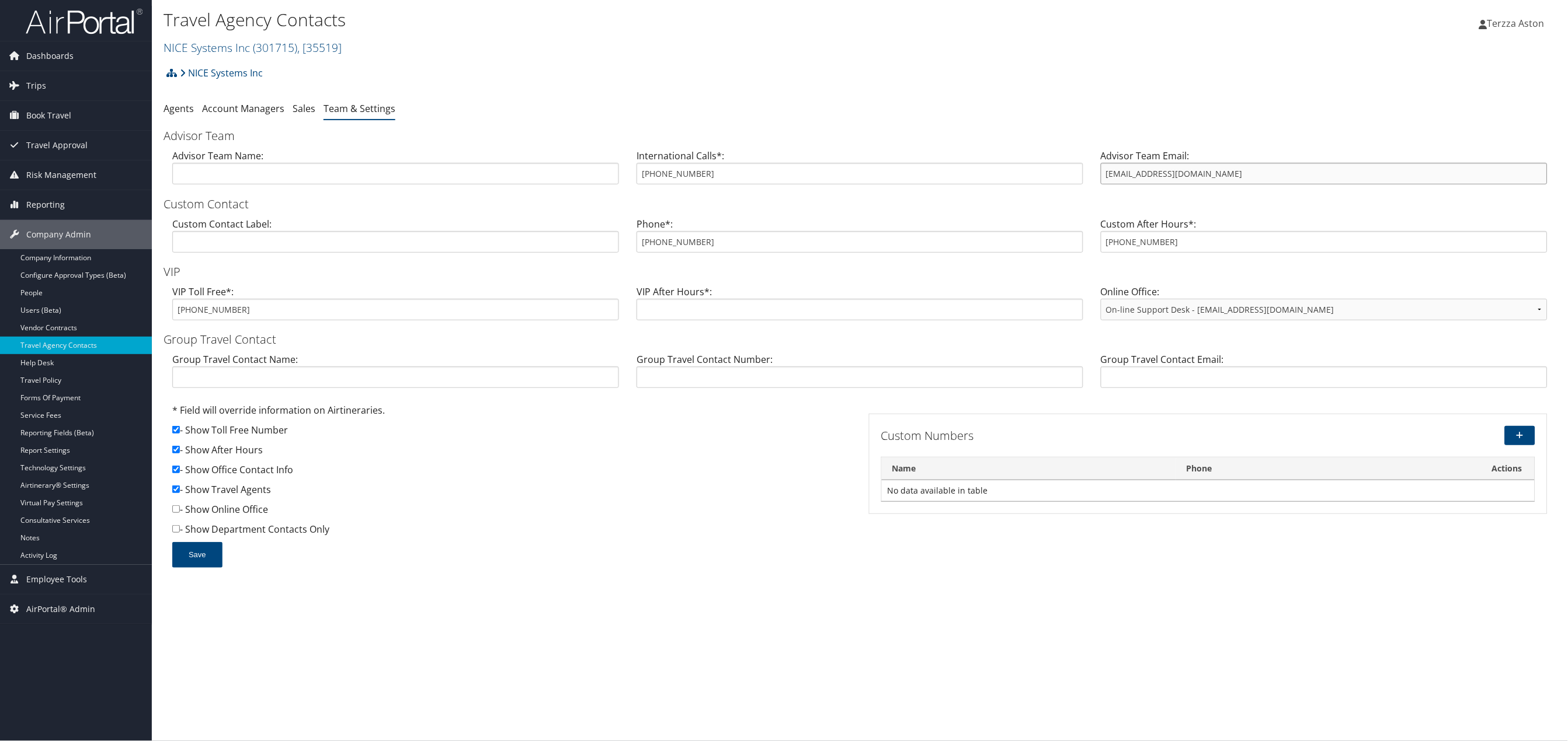
drag, startPoint x: 1102, startPoint y: 177, endPoint x: 1201, endPoint y: 175, distance: 99.0
click at [1201, 175] on input "[EMAIL_ADDRESS][DOMAIN_NAME]" at bounding box center [1323, 173] width 446 height 22
drag, startPoint x: 639, startPoint y: 244, endPoint x: 734, endPoint y: 246, distance: 95.0
click at [734, 246] on input "888-237-4717" at bounding box center [860, 242] width 446 height 22
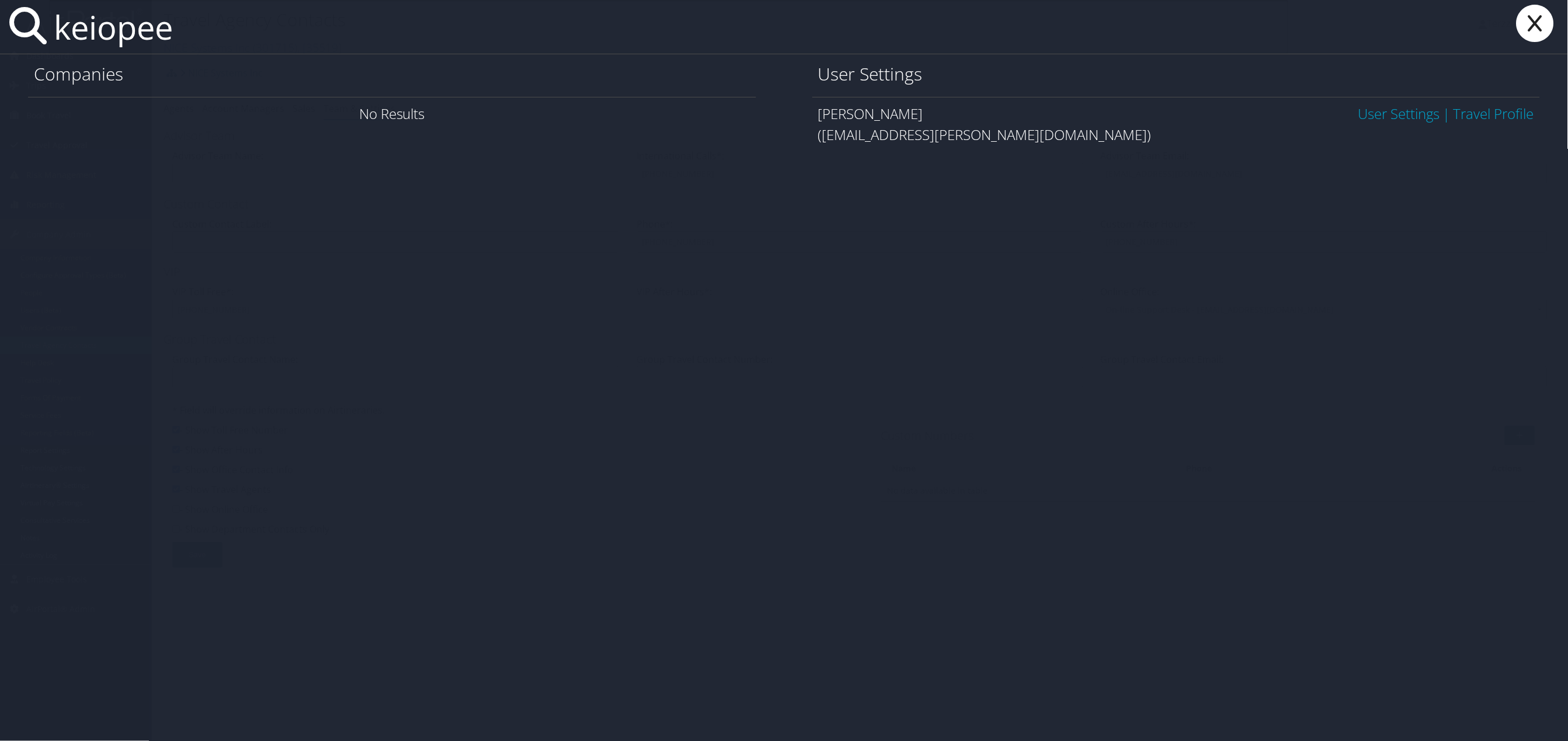
type input "keiopee"
click at [1403, 118] on link "User Settings" at bounding box center [1399, 113] width 82 height 19
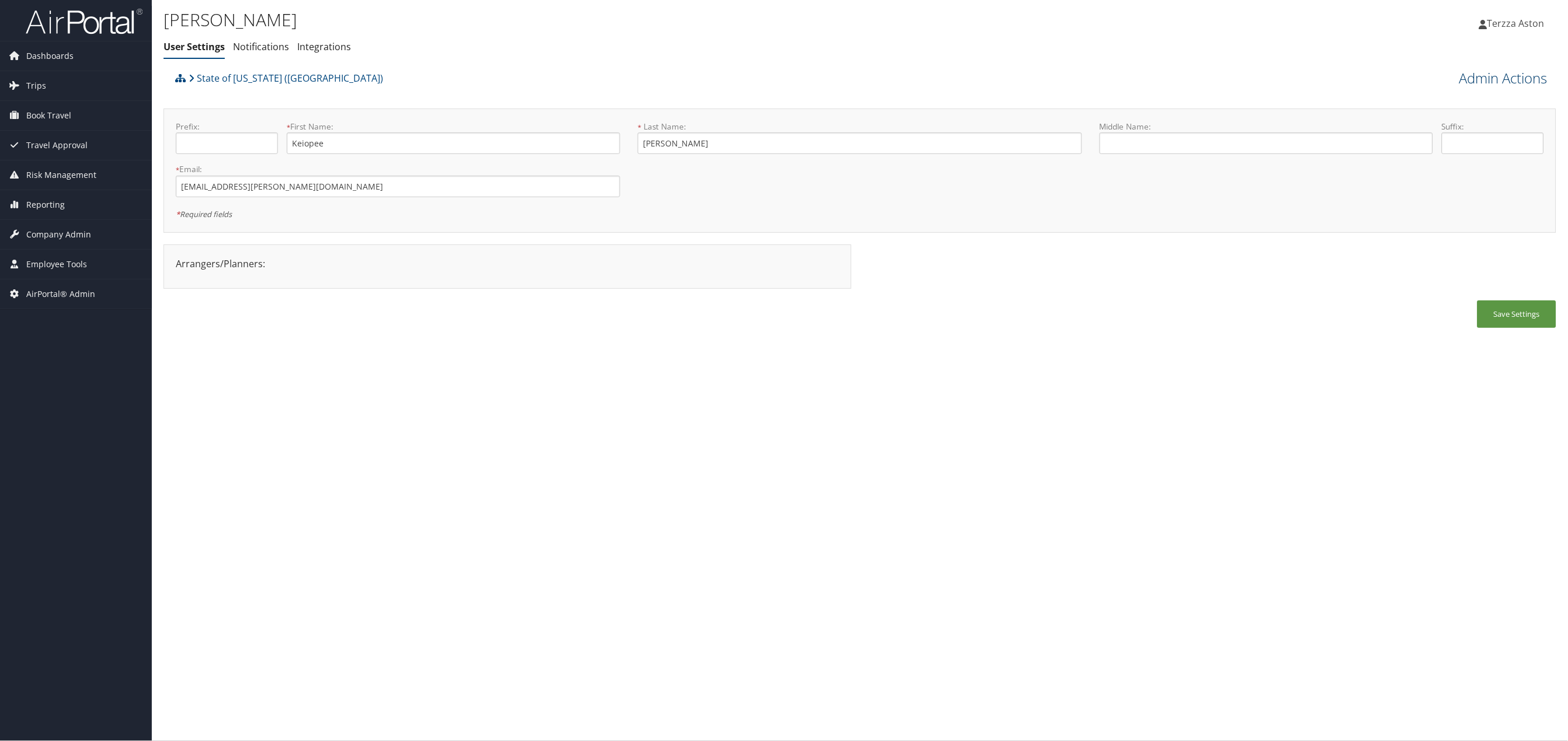
click at [1503, 84] on link "Admin Actions" at bounding box center [1503, 78] width 88 height 20
click at [1443, 136] on link "User Technology Settings" at bounding box center [1471, 139] width 154 height 20
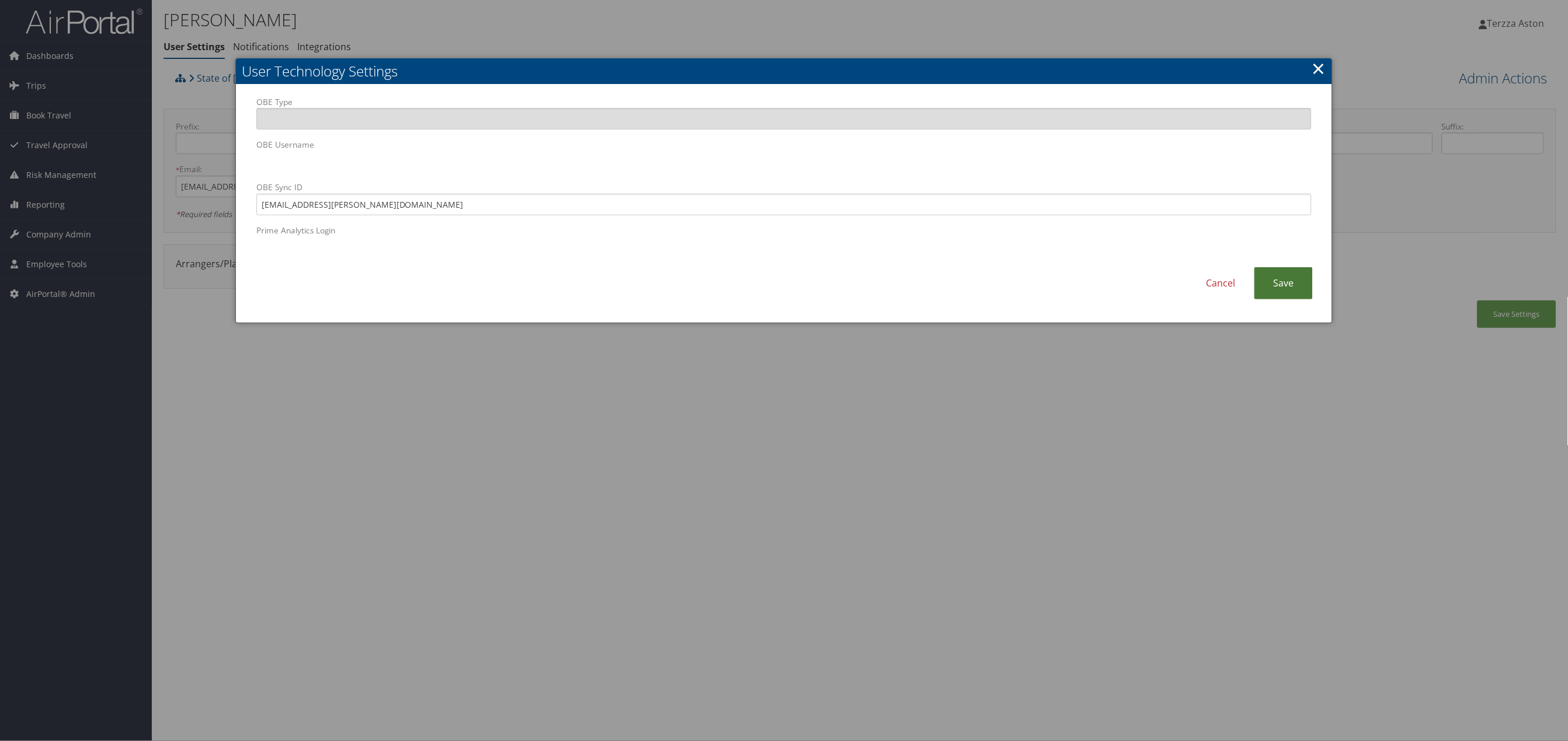
click at [1278, 283] on link "Save" at bounding box center [1283, 283] width 58 height 32
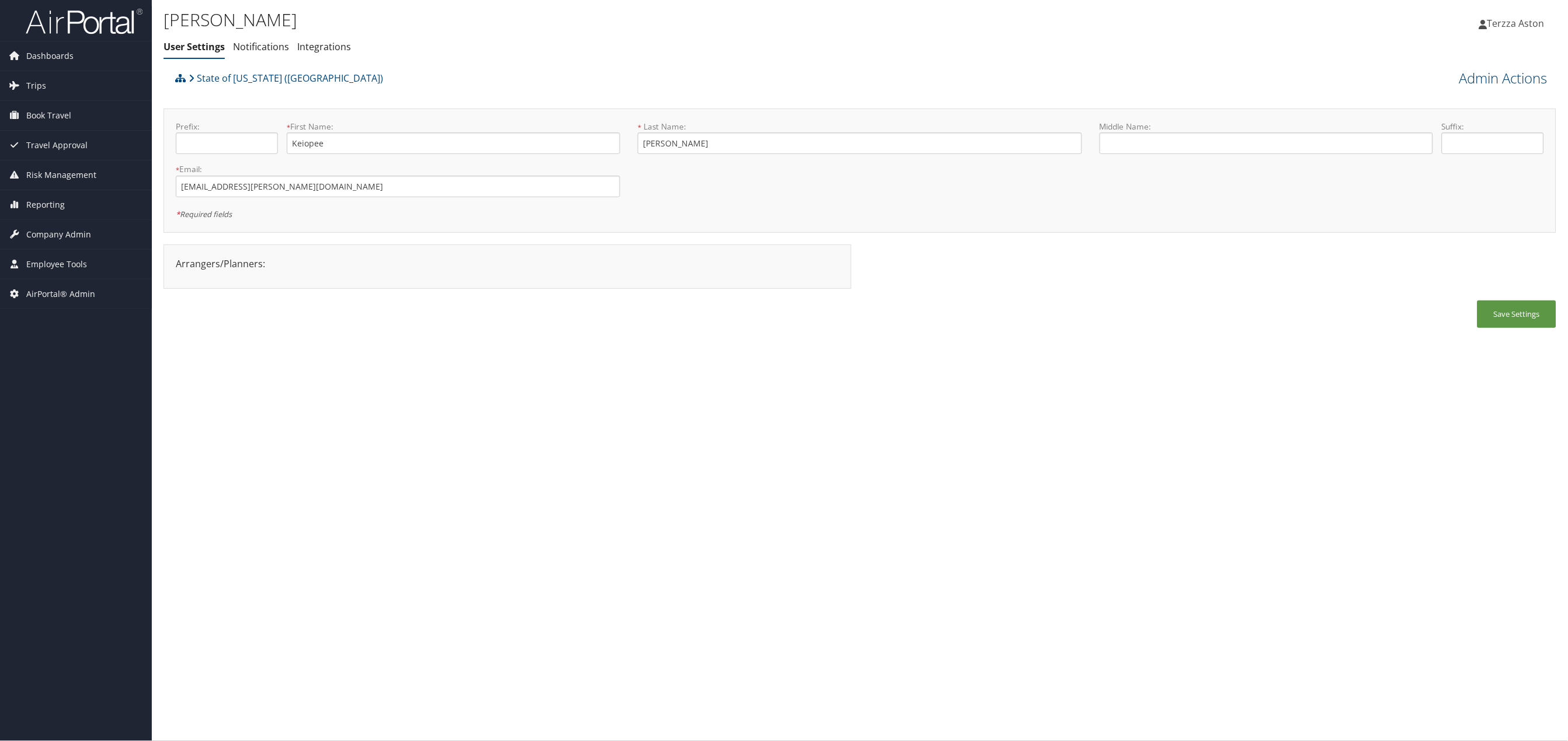
click at [1509, 79] on link "Admin Actions" at bounding box center [1503, 78] width 88 height 20
click at [1436, 116] on link "Reset User's Password" at bounding box center [1471, 119] width 154 height 20
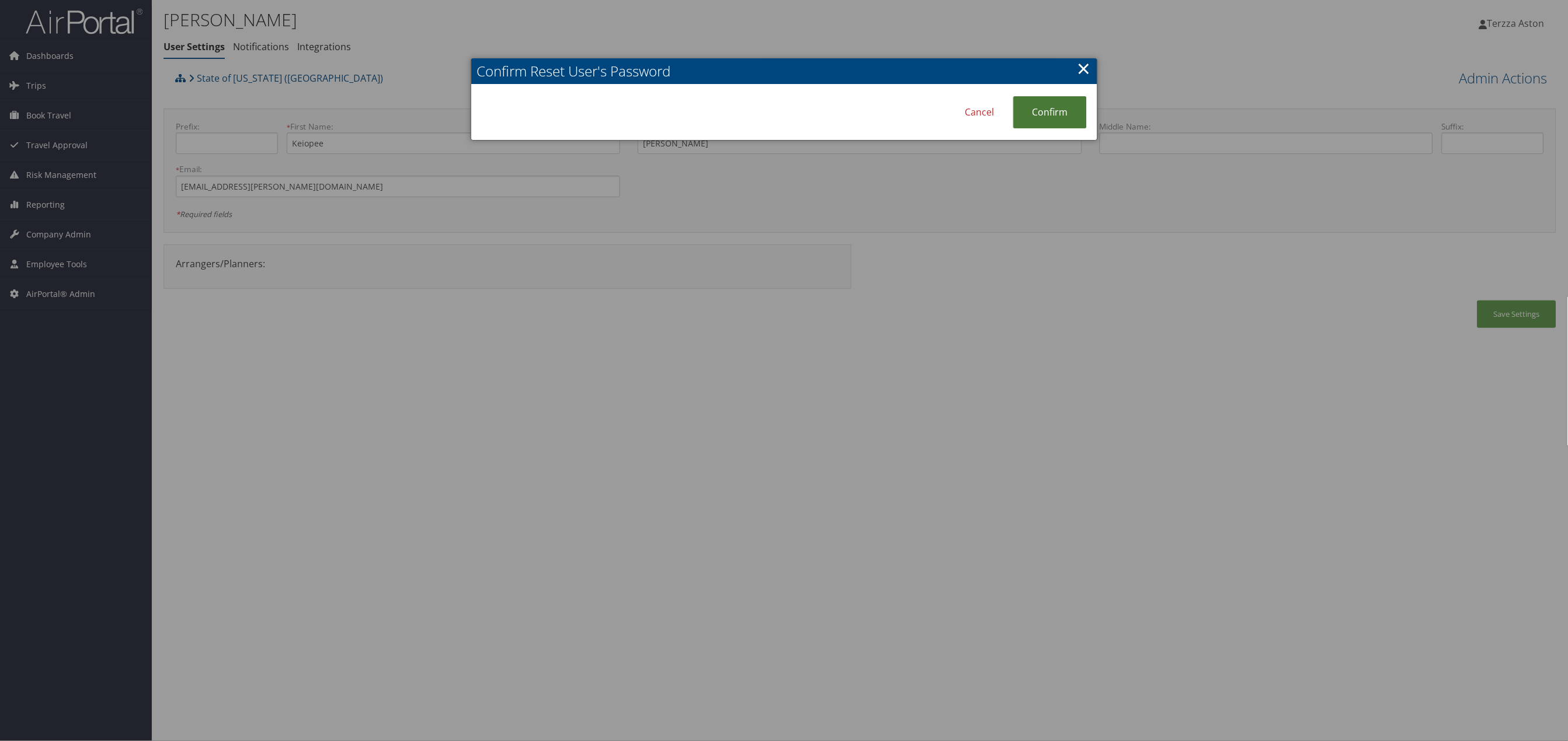
click at [1049, 105] on link "Confirm" at bounding box center [1050, 112] width 74 height 32
